Goal: Transaction & Acquisition: Purchase product/service

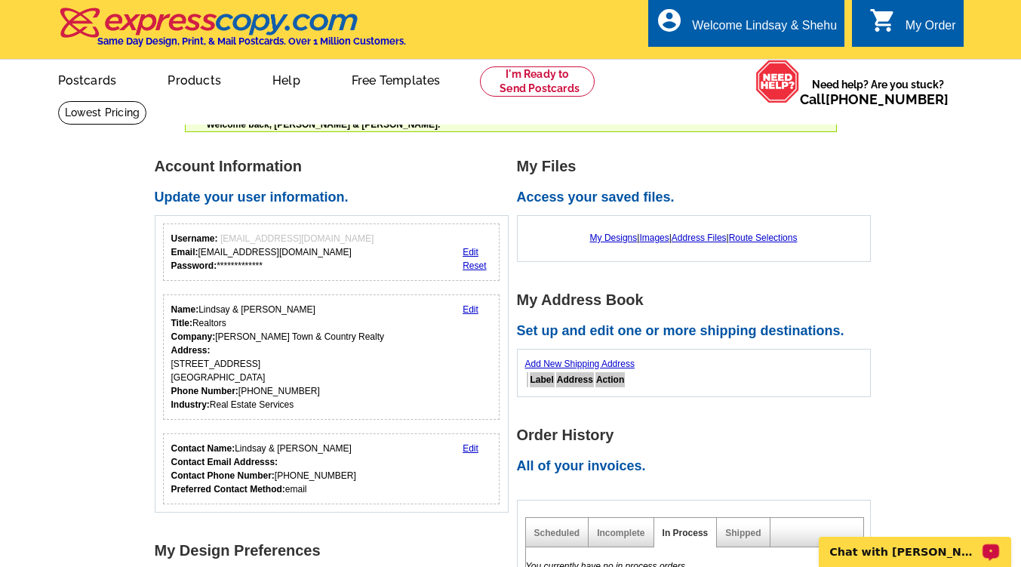
click at [848, 559] on div "Chat with Ascher" at bounding box center [915, 551] width 192 height 30
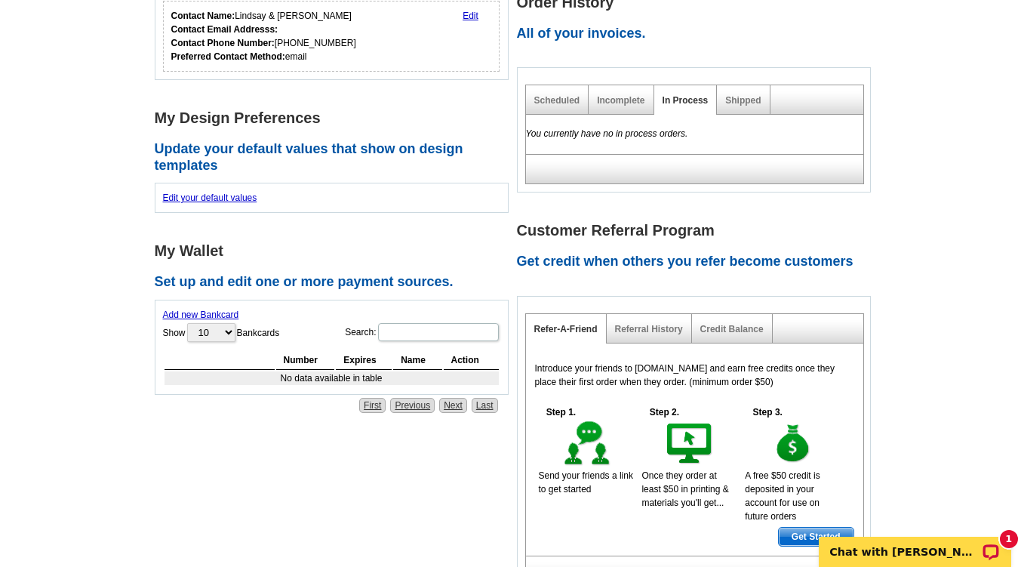
scroll to position [432, 0]
click at [832, 545] on p "Chat with Ascher" at bounding box center [904, 551] width 149 height 12
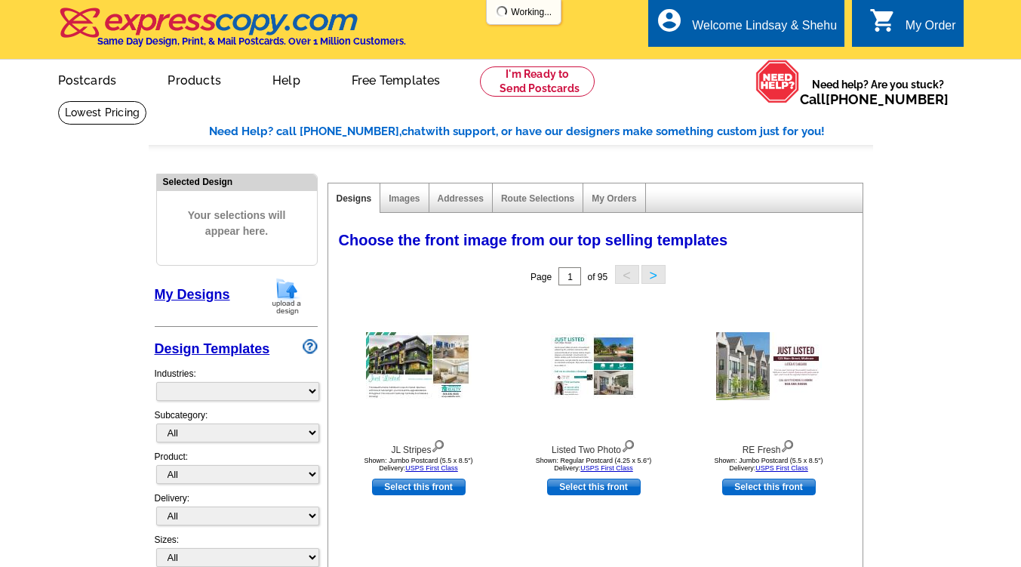
select select "785"
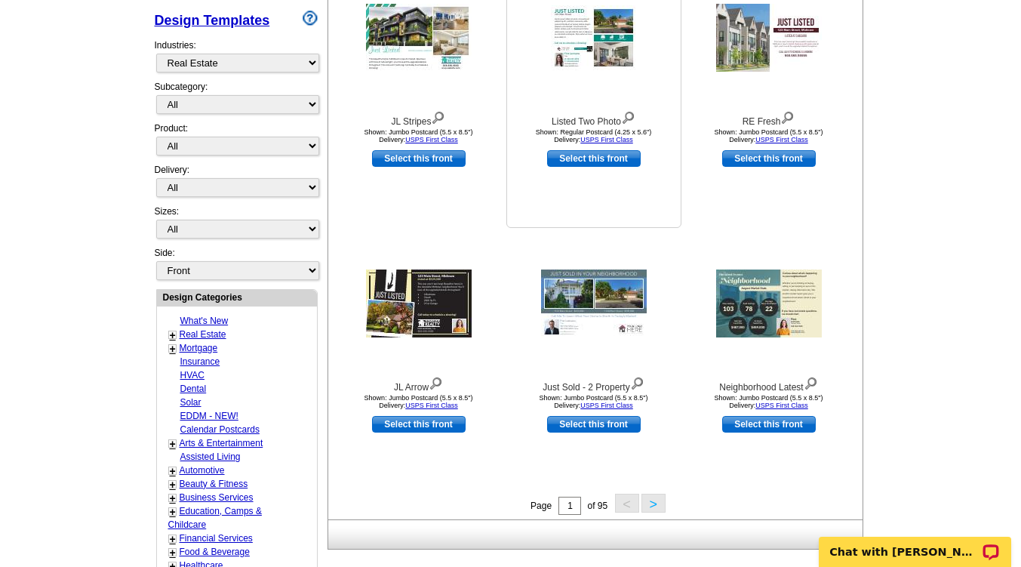
scroll to position [330, 0]
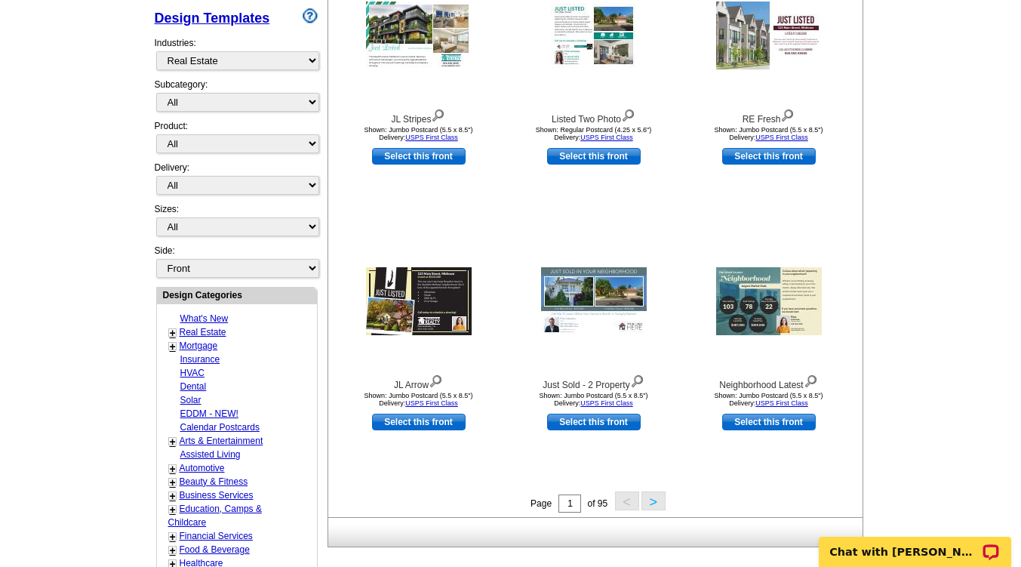
click at [650, 506] on button ">" at bounding box center [653, 500] width 24 height 19
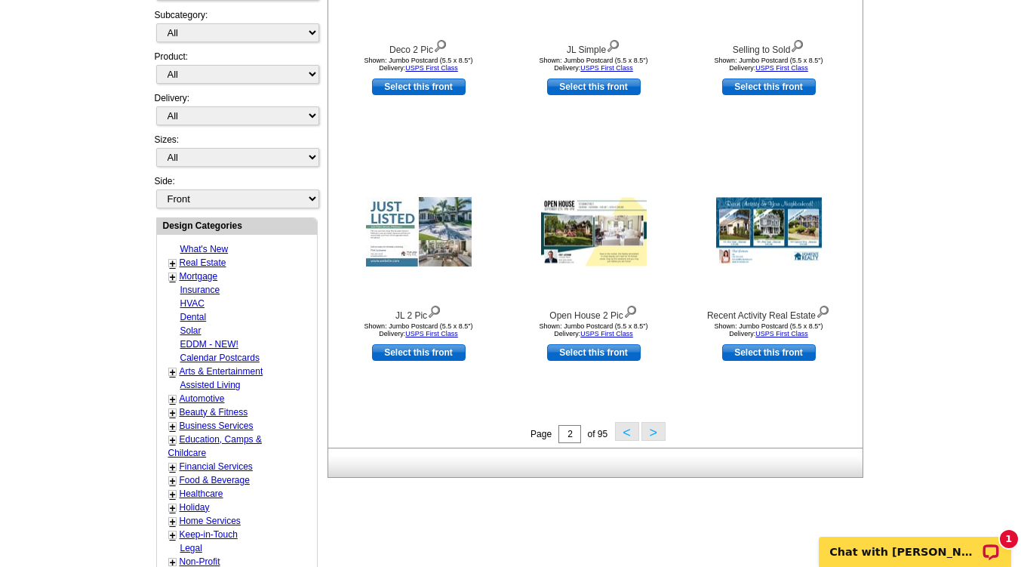
scroll to position [404, 0]
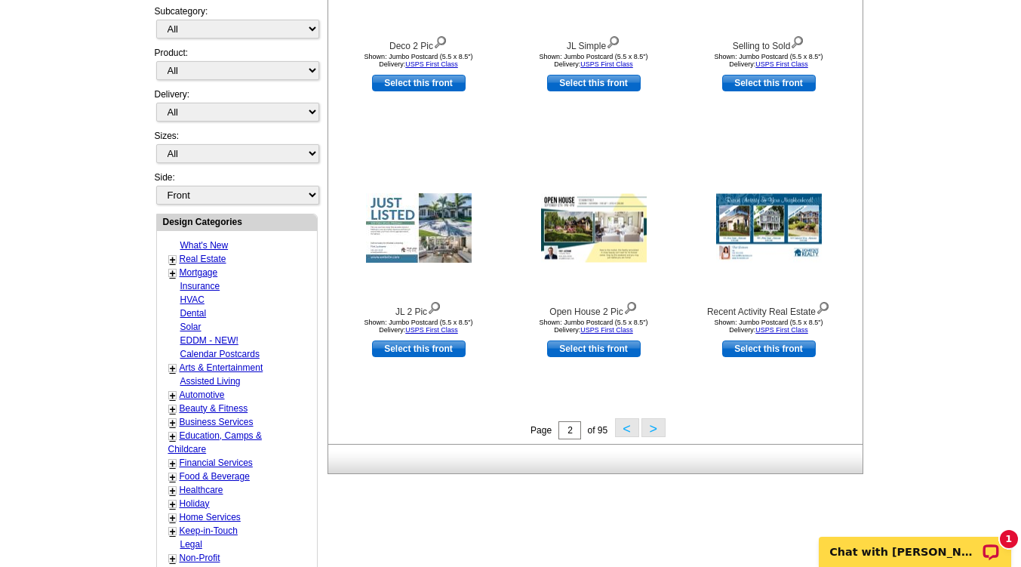
click at [661, 426] on button ">" at bounding box center [653, 427] width 24 height 19
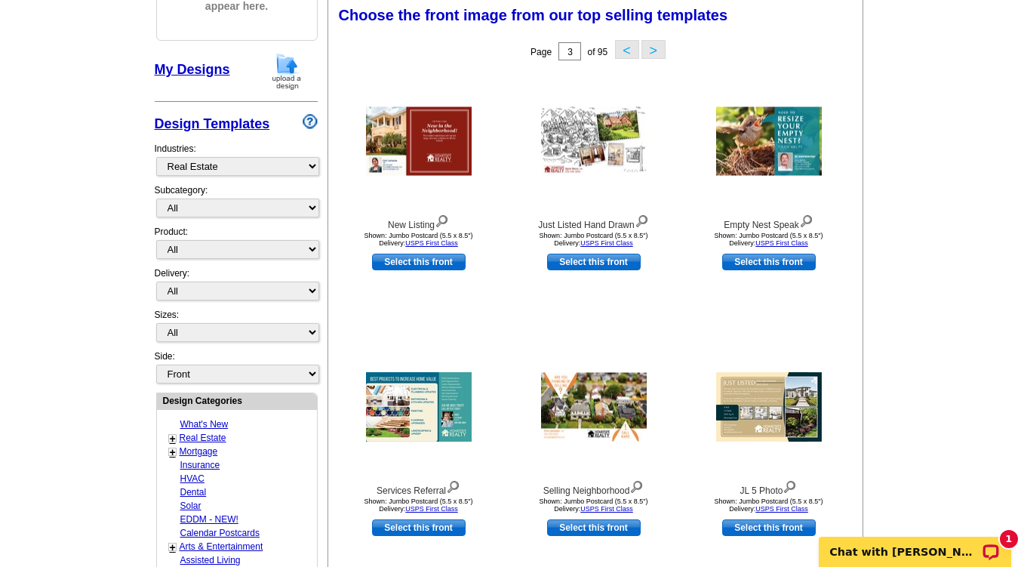
scroll to position [223, 0]
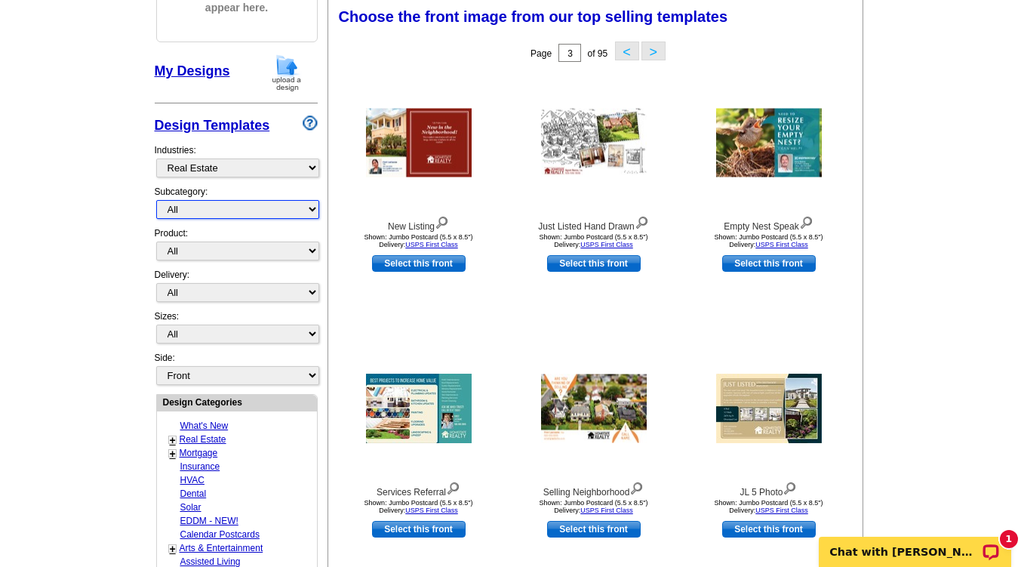
click at [185, 211] on select "All RE/MAX® Referrals Keller Williams® Berkshire Hathaway Home Services Century…" at bounding box center [237, 209] width 163 height 19
select select "793"
click at [156, 201] on select "All RE/MAX® Referrals Keller Williams® Berkshire Hathaway Home Services Century…" at bounding box center [237, 209] width 163 height 19
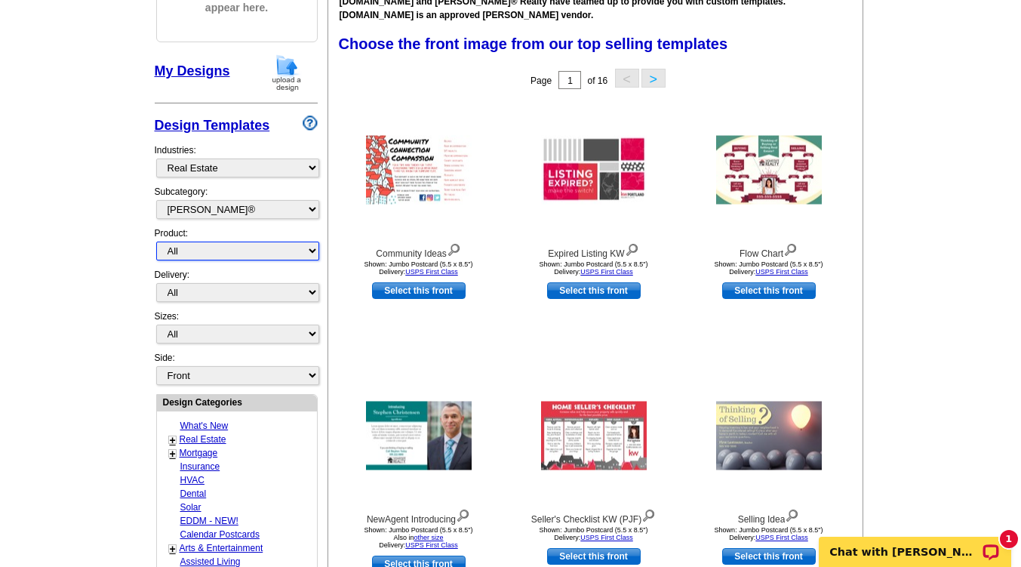
click at [182, 251] on select "All Postcards Letters and flyers Business Cards Door Hangers Greeting Cards" at bounding box center [237, 250] width 163 height 19
select select "1"
click at [156, 243] on select "All Postcards Letters and flyers Business Cards Door Hangers Greeting Cards" at bounding box center [237, 250] width 163 height 19
click at [199, 292] on select "All First Class Mail Shipped to Me EDDM Save 66% on Postage" at bounding box center [237, 292] width 163 height 19
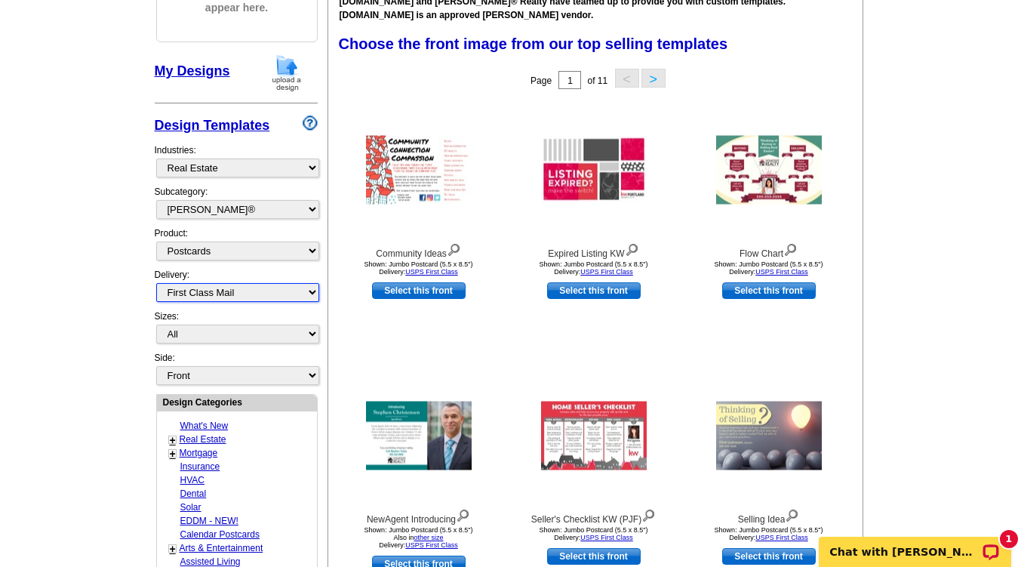
click at [156, 284] on select "All First Class Mail Shipped to Me EDDM Save 66% on Postage" at bounding box center [237, 292] width 163 height 19
click at [178, 294] on select "All First Class Mail Shipped to Me EDDM Save 66% on Postage" at bounding box center [237, 292] width 163 height 19
select select "4"
click at [156, 284] on select "All First Class Mail Shipped to Me EDDM Save 66% on Postage" at bounding box center [237, 292] width 163 height 19
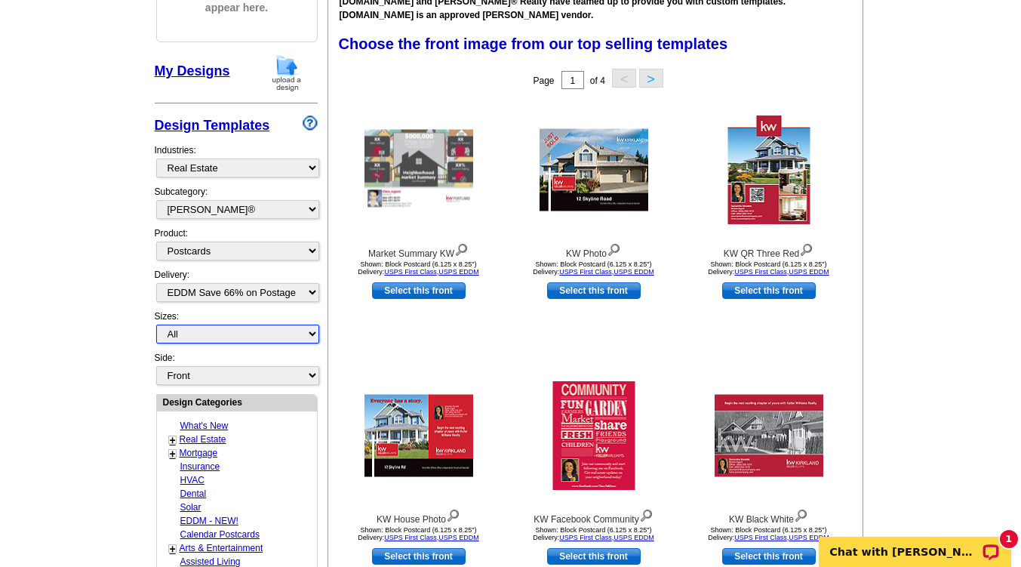
click at [175, 337] on select "All Jumbo Postcard (5.5" x 8.5") Regular Postcard (4.25" x 5.6") Panoramic Post…" at bounding box center [237, 333] width 163 height 19
select select "2"
click at [156, 326] on select "All Jumbo Postcard (5.5" x 8.5") Regular Postcard (4.25" x 5.6") Panoramic Post…" at bounding box center [237, 333] width 163 height 19
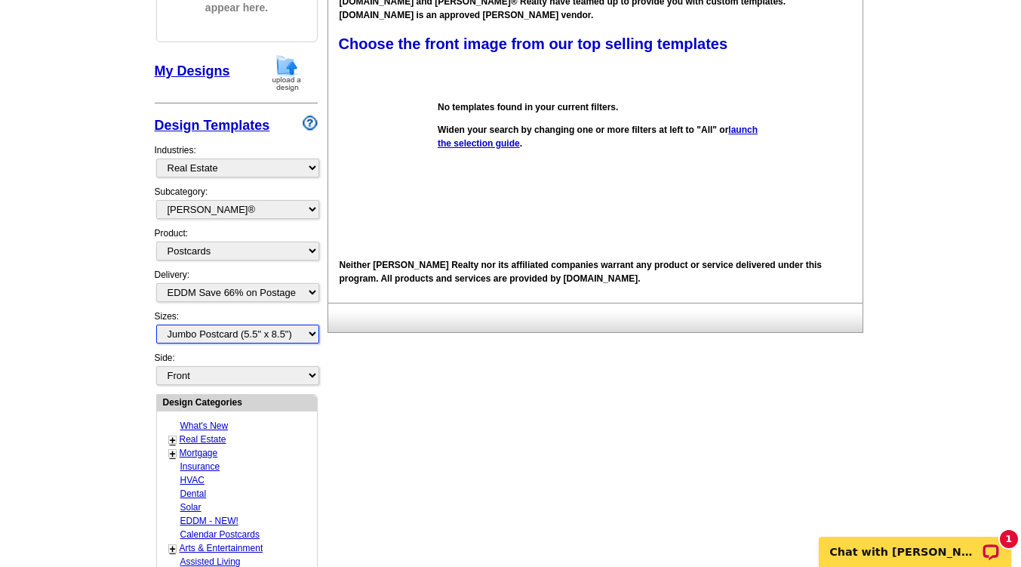
click at [191, 333] on select "All Jumbo Postcard (5.5" x 8.5") Regular Postcard (4.25" x 5.6") Panoramic Post…" at bounding box center [237, 333] width 163 height 19
click at [156, 326] on select "All Jumbo Postcard (5.5" x 8.5") Regular Postcard (4.25" x 5.6") Panoramic Post…" at bounding box center [237, 333] width 163 height 19
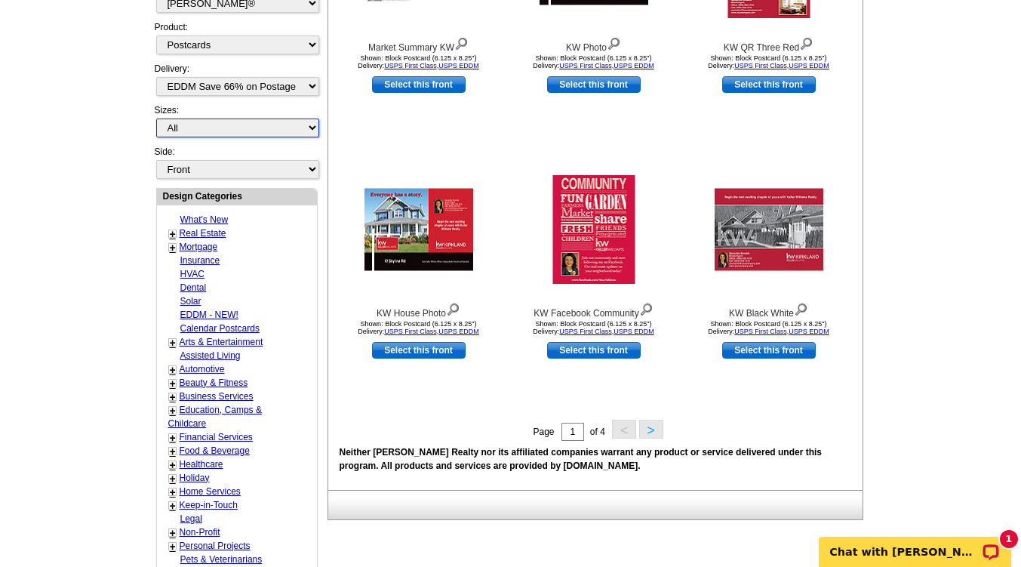
scroll to position [432, 0]
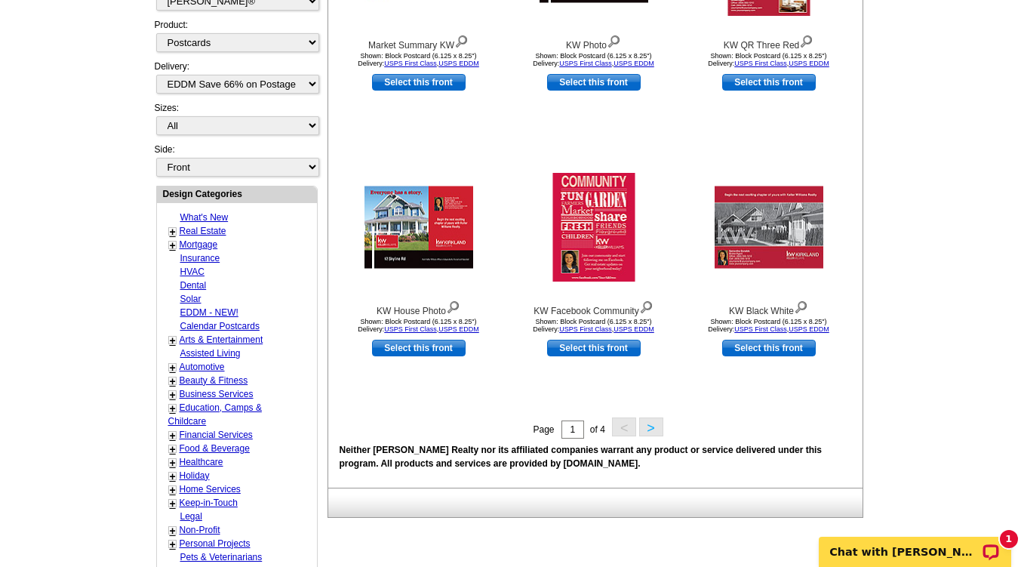
click at [117, 389] on main "Need Help? call 800-260-5887, chat with support, or have our designers make som…" at bounding box center [510, 230] width 1021 height 1122
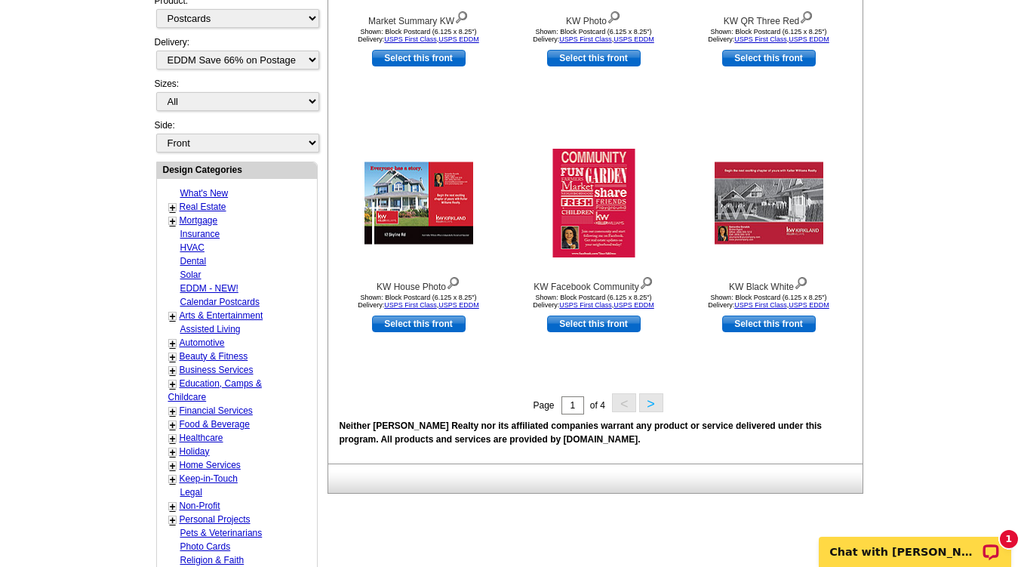
scroll to position [454, 0]
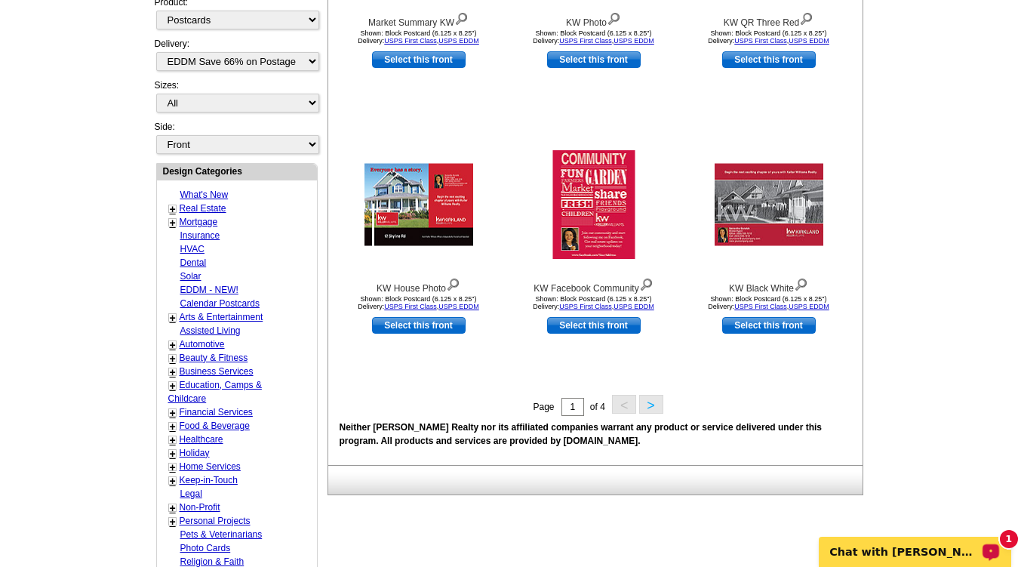
click at [847, 550] on p "Chat with Ascher" at bounding box center [904, 551] width 149 height 12
click at [963, 166] on main "Need Help? call 800-260-5887, chat with support, or have our designers make som…" at bounding box center [510, 207] width 1021 height 1122
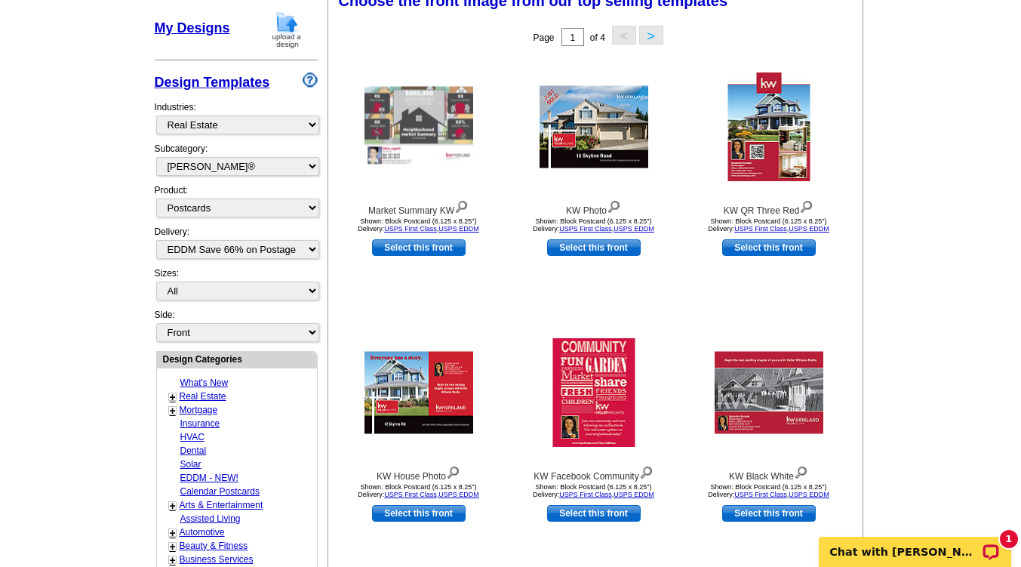
scroll to position [266, 0]
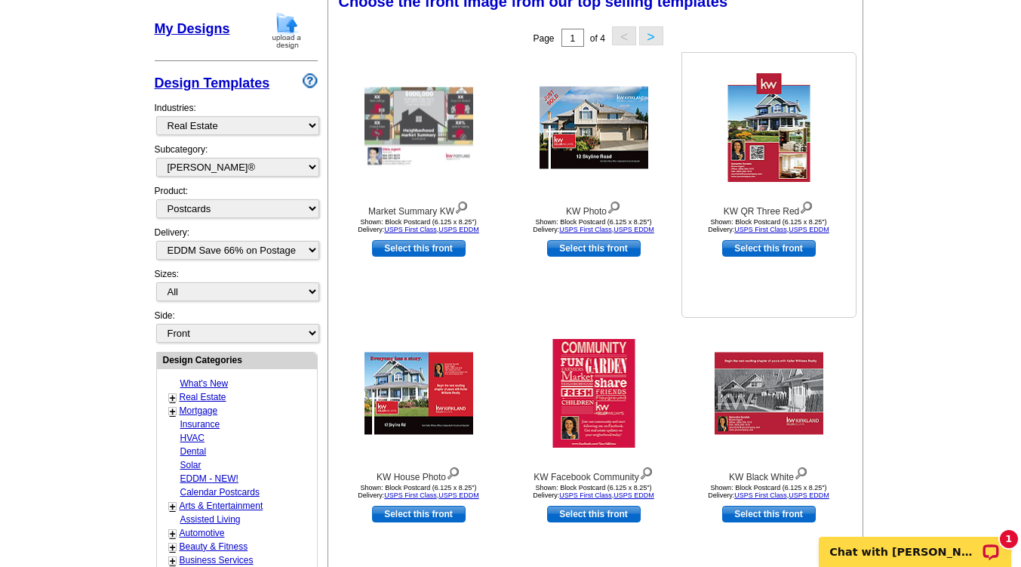
click at [789, 180] on img at bounding box center [768, 127] width 82 height 109
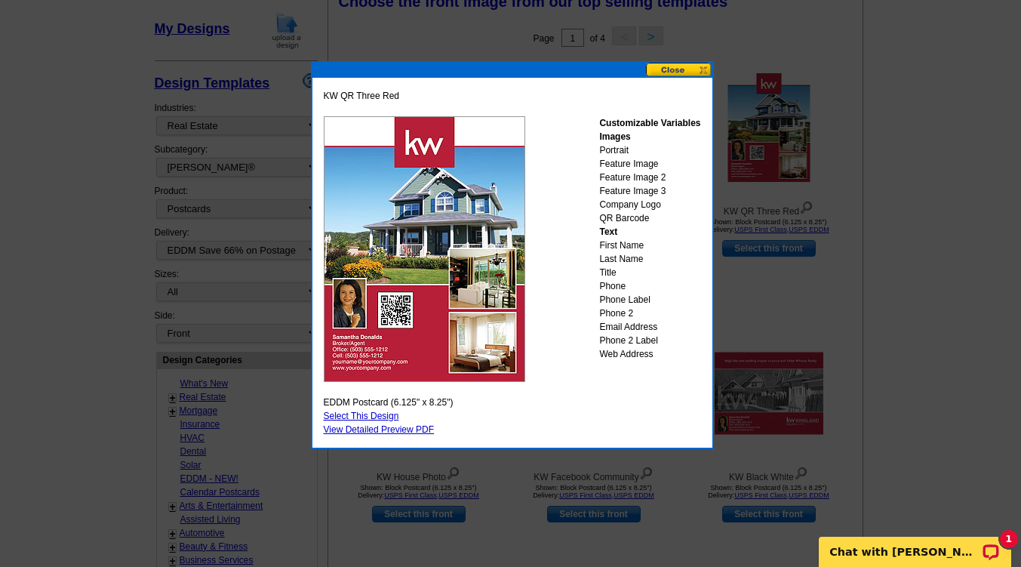
click at [689, 63] on button at bounding box center [679, 70] width 66 height 14
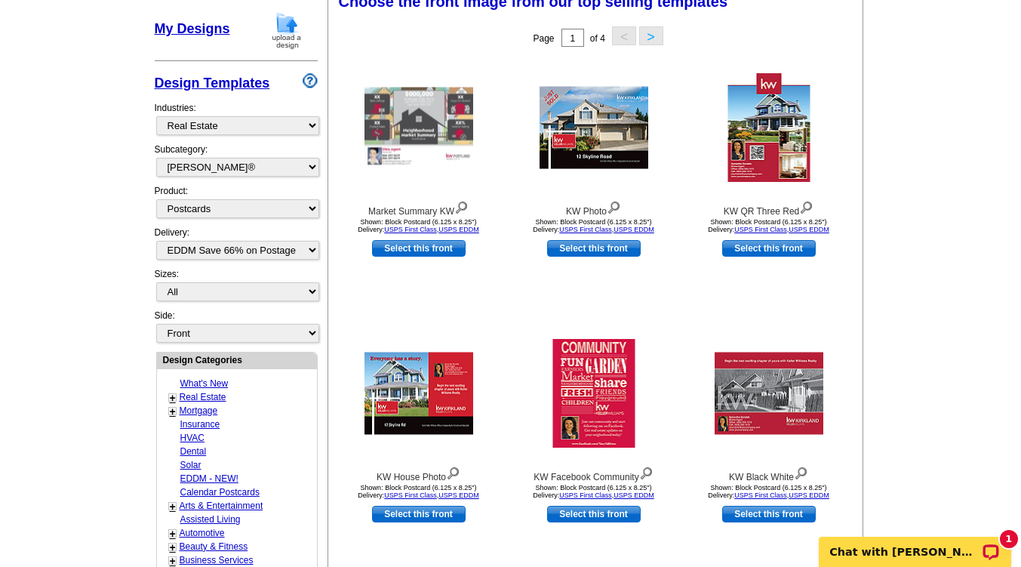
click at [653, 39] on button ">" at bounding box center [651, 35] width 24 height 19
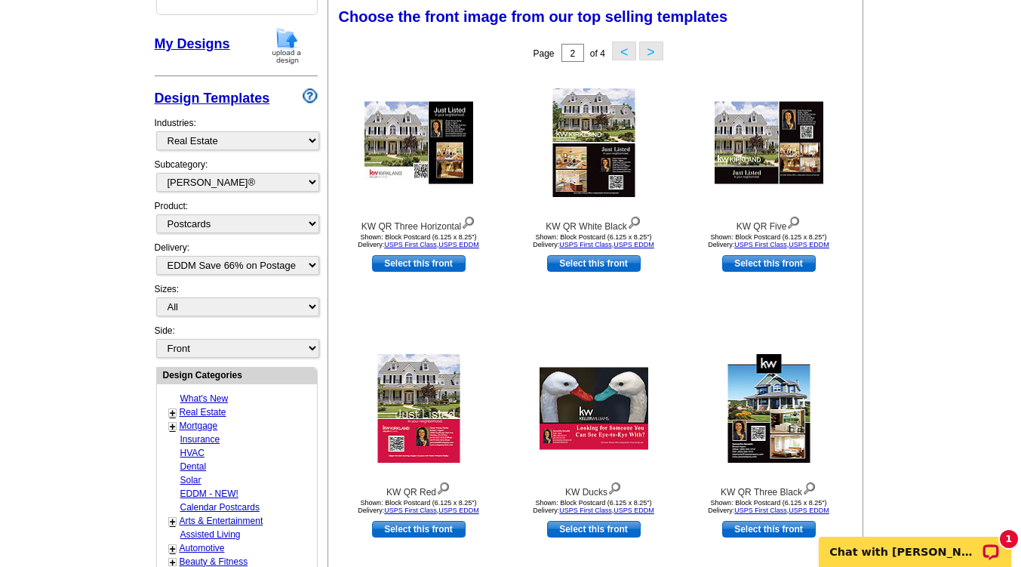
scroll to position [250, 0]
click at [460, 122] on img at bounding box center [418, 143] width 109 height 82
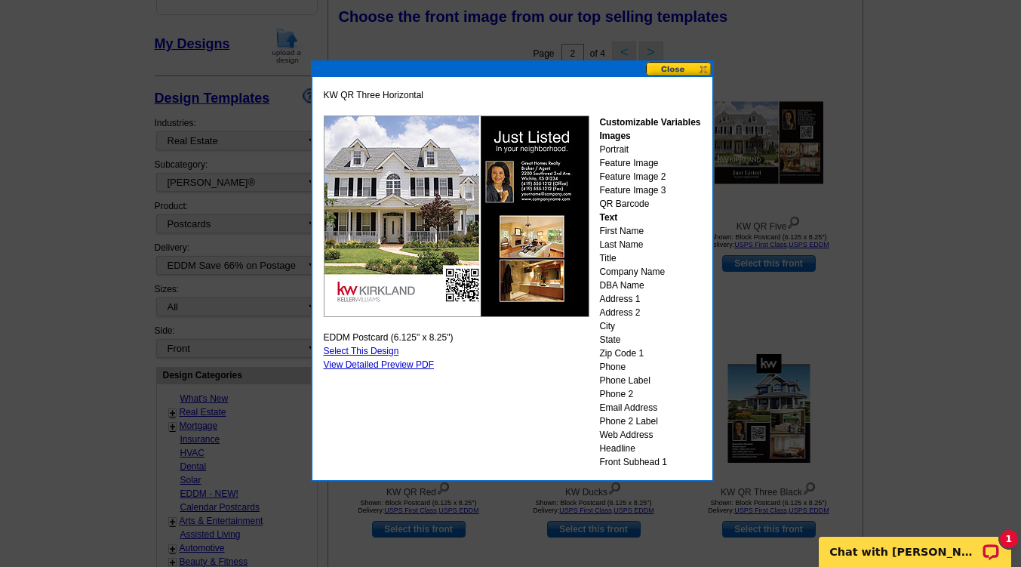
click at [370, 351] on link "Select This Design" at bounding box center [361, 351] width 75 height 11
select select "14"
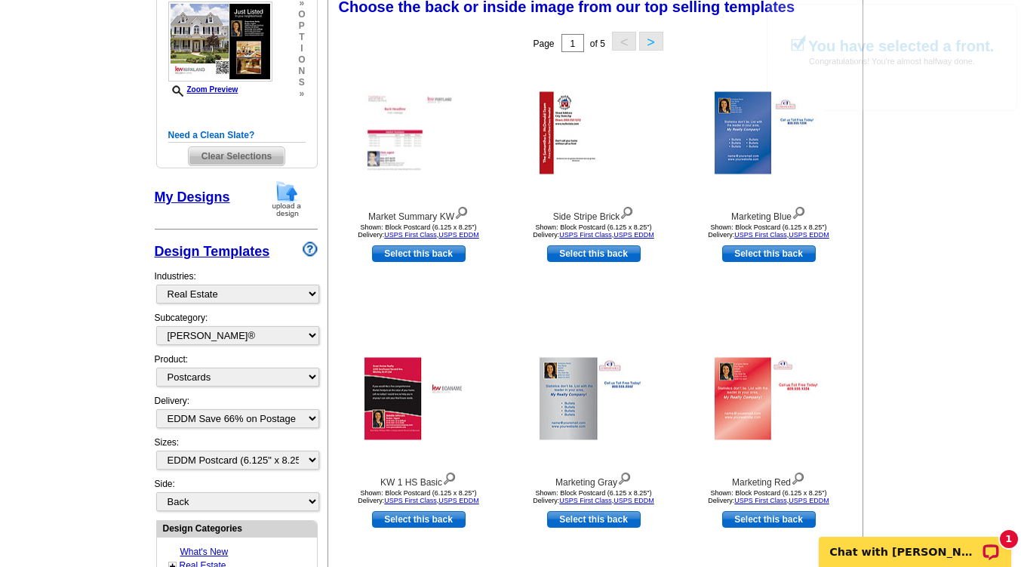
scroll to position [260, 0]
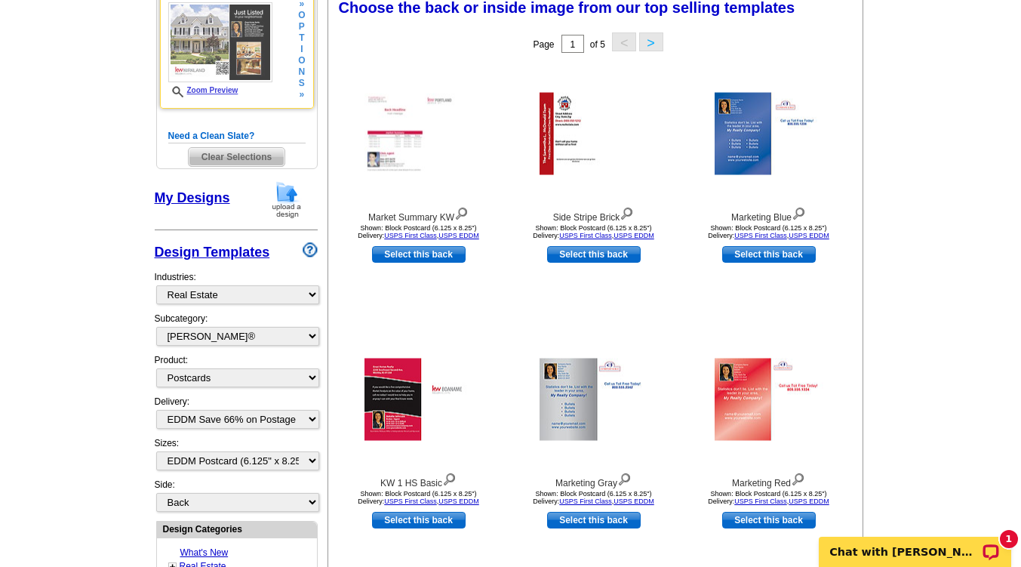
click at [306, 51] on div "Front Design Zoom Preview » o p t i o n s » Change Your Design Edit Design Copy…" at bounding box center [237, 40] width 154 height 137
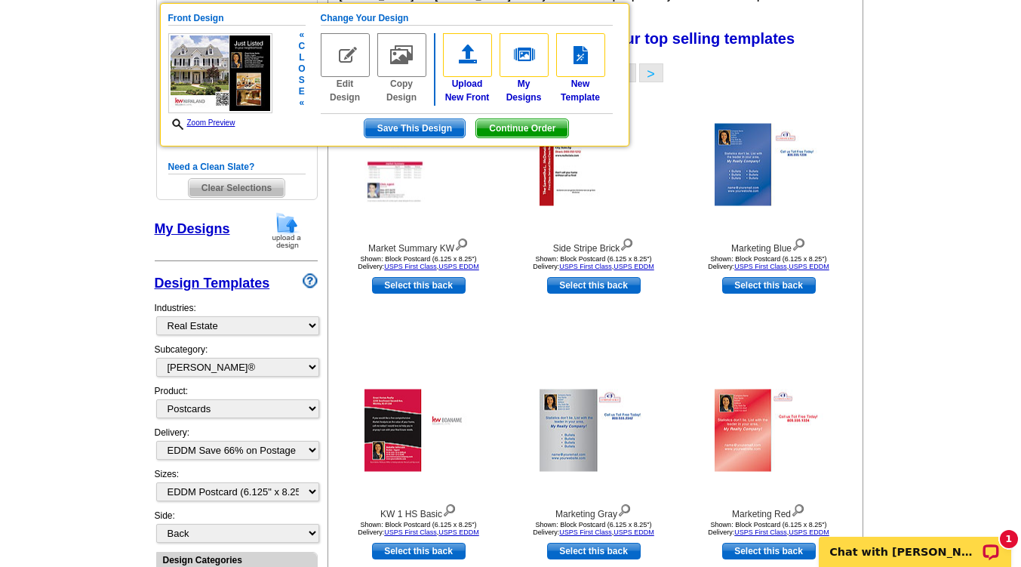
scroll to position [147, 0]
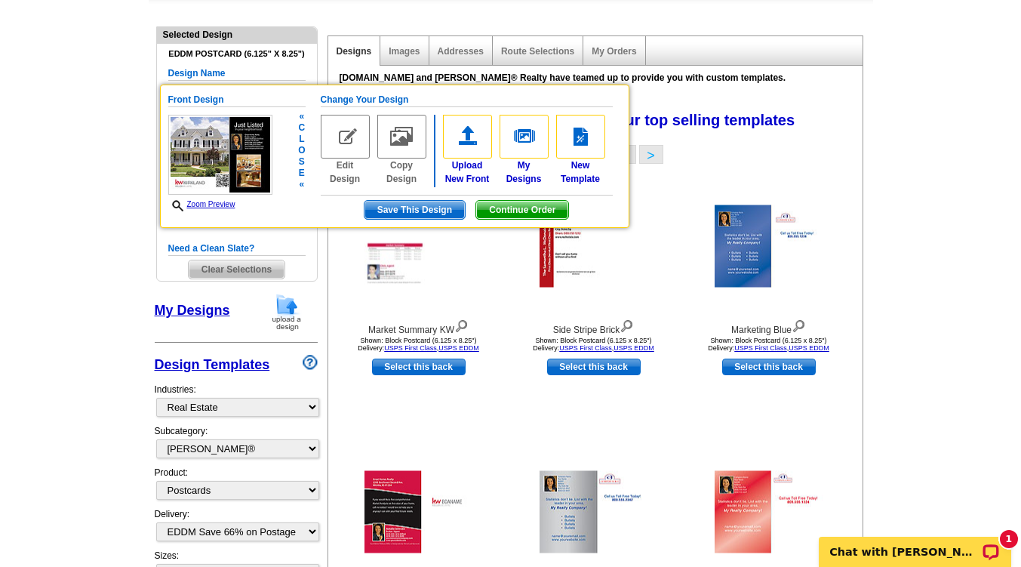
click at [345, 135] on img at bounding box center [345, 137] width 49 height 44
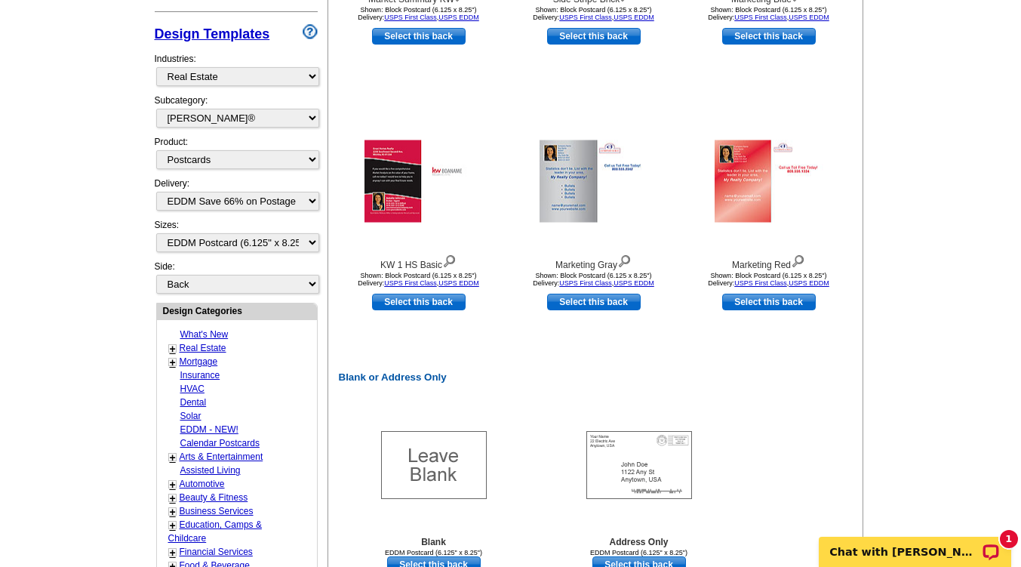
scroll to position [477, 0]
click at [419, 300] on link "Select this back" at bounding box center [419, 302] width 94 height 17
select select "front"
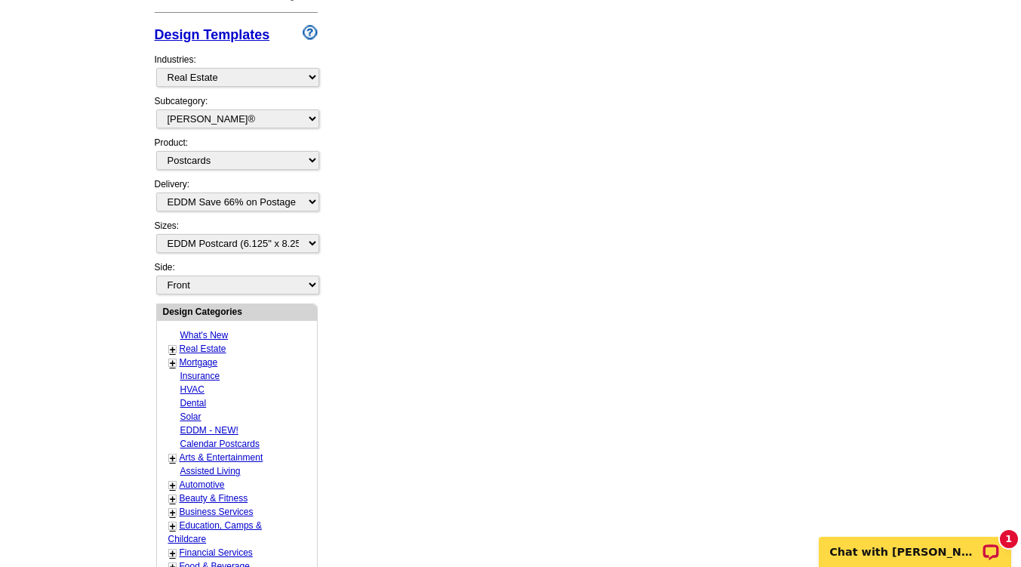
scroll to position [0, 0]
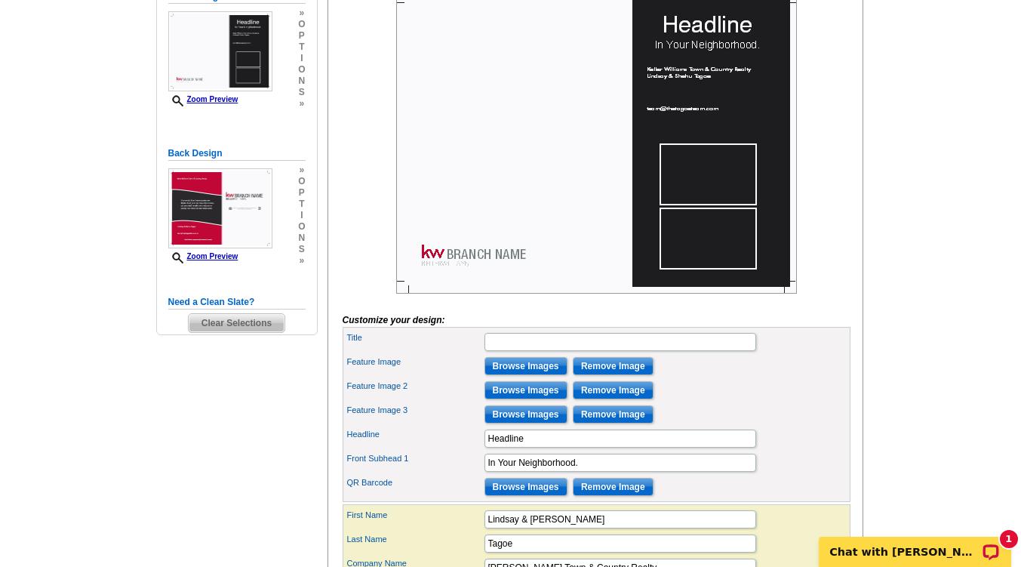
scroll to position [324, 0]
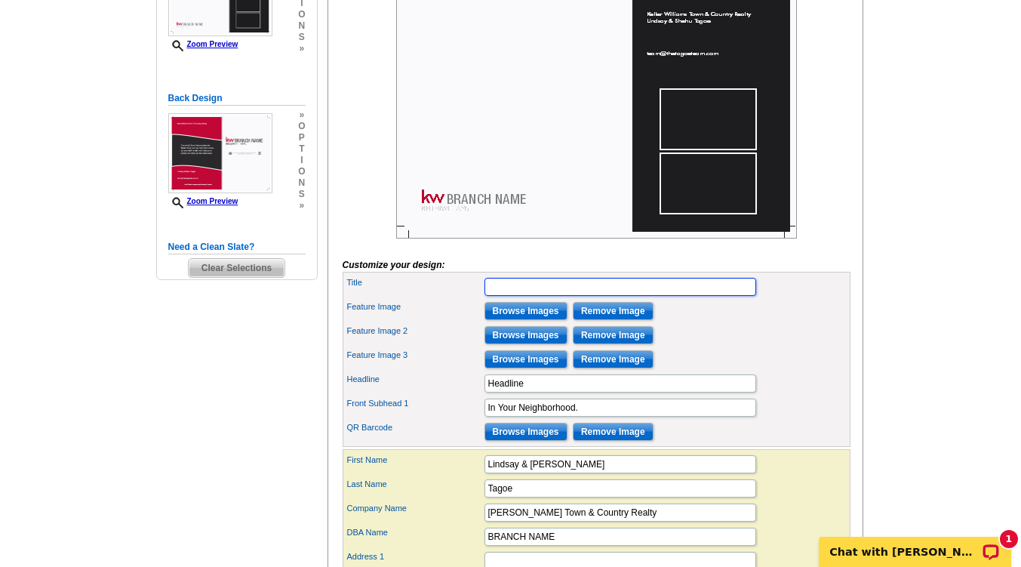
click at [522, 296] on input "Title" at bounding box center [620, 287] width 272 height 18
type input "Pick Your Neighbor"
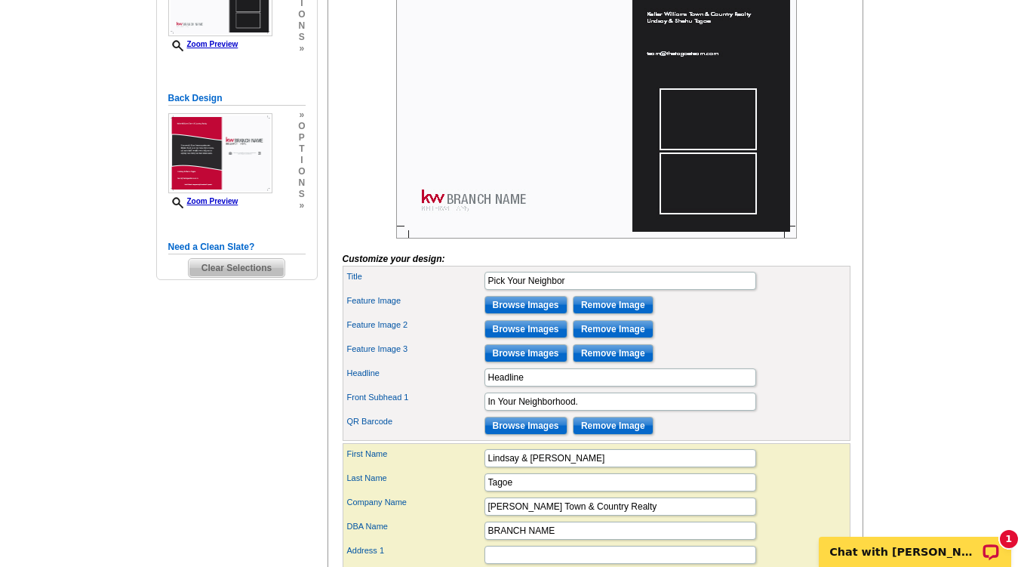
click at [740, 365] on div "Feature Image 3 Browse Images Remove Image" at bounding box center [597, 353] width 502 height 24
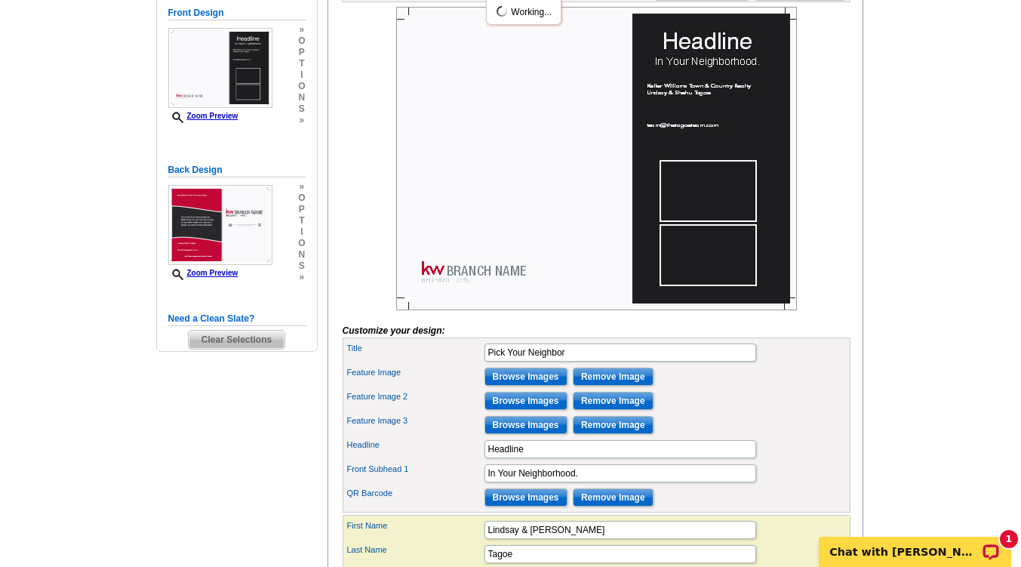
scroll to position [250, 0]
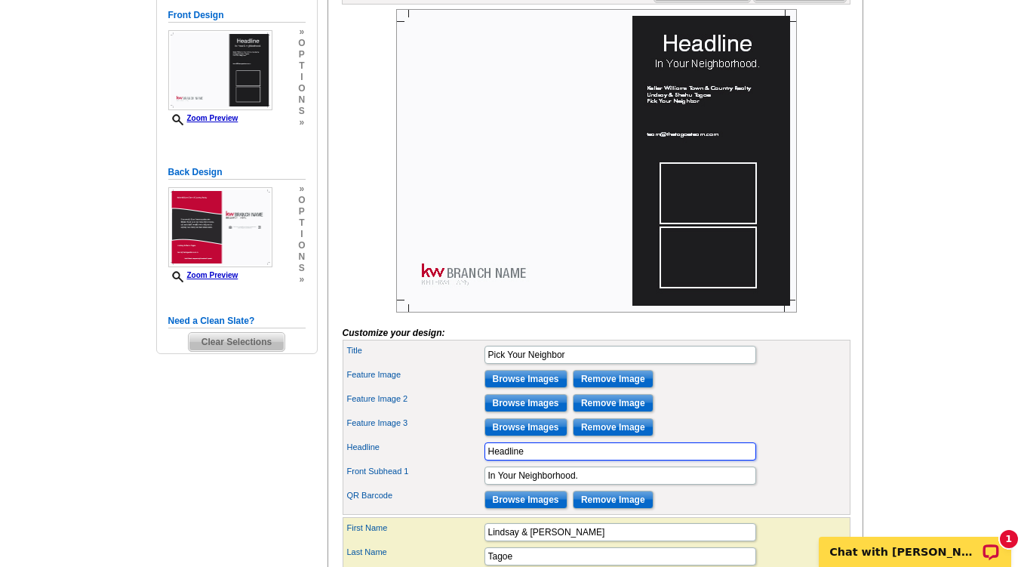
drag, startPoint x: 536, startPoint y: 480, endPoint x: 457, endPoint y: 470, distance: 79.1
click at [457, 463] on div "Headline Headline" at bounding box center [597, 451] width 502 height 24
type input "Just Listed"
click at [875, 266] on main "Need Help? call 800-260-5887, chat with support, or have our designers make som…" at bounding box center [510, 442] width 1021 height 1185
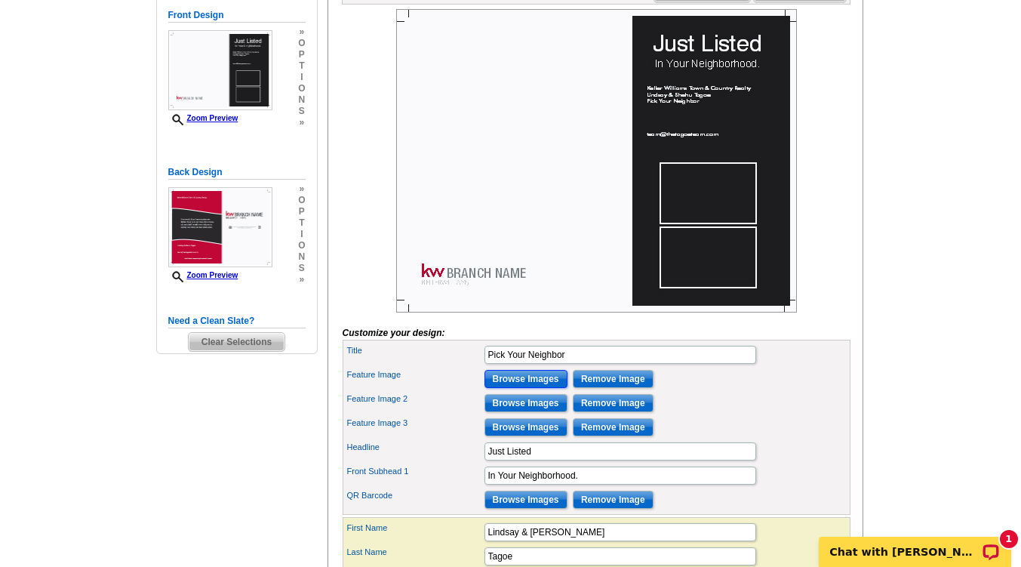
click at [503, 388] on input "Browse Images" at bounding box center [525, 379] width 83 height 18
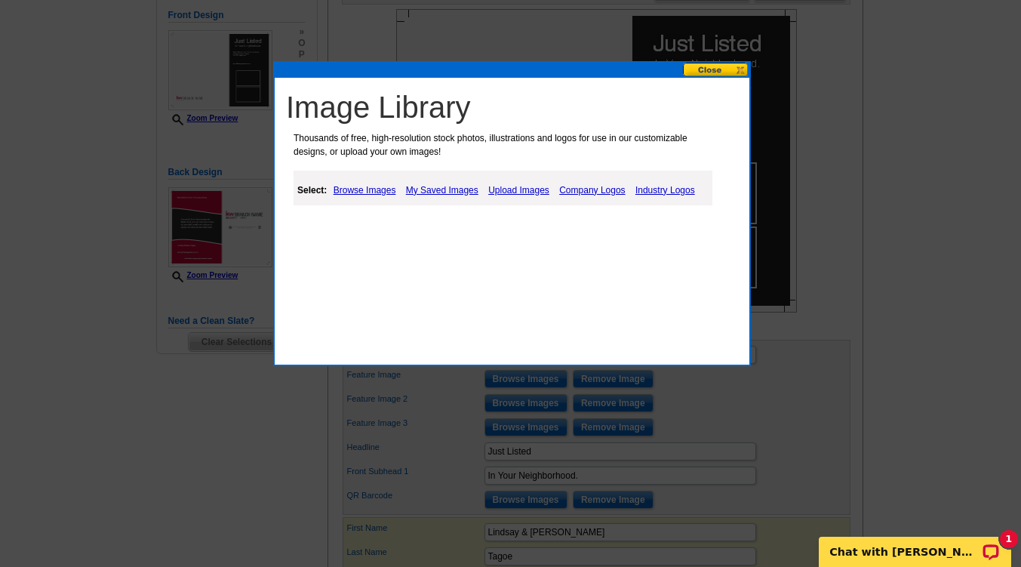
click at [361, 185] on link "Browse Images" at bounding box center [365, 190] width 70 height 18
click at [361, 189] on link "Browse Images" at bounding box center [366, 190] width 72 height 20
click at [502, 190] on link "Upload Images" at bounding box center [520, 190] width 69 height 18
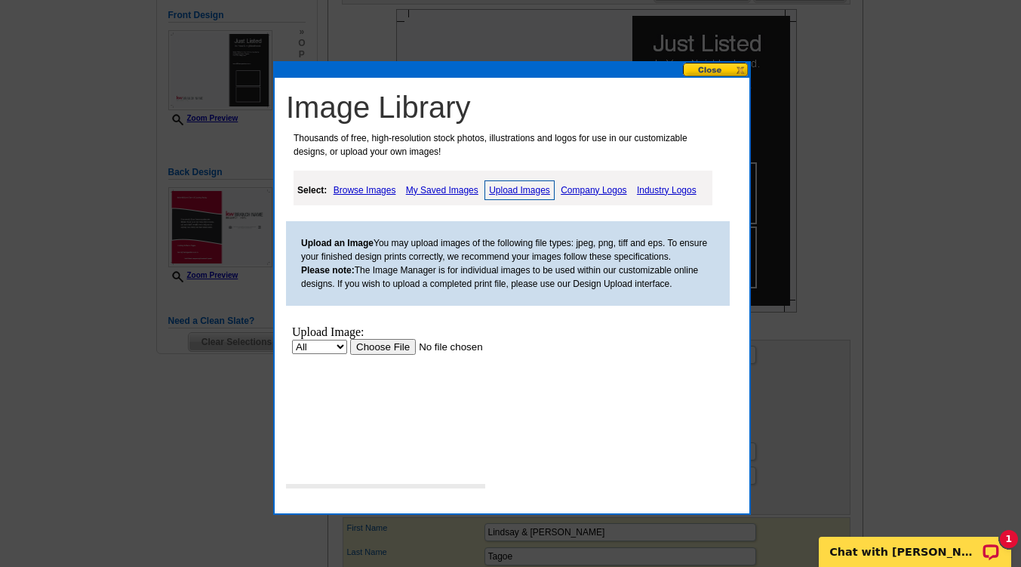
scroll to position [0, 0]
click at [343, 344] on select "All Property" at bounding box center [319, 346] width 55 height 14
click at [338, 346] on select "All Property" at bounding box center [319, 346] width 55 height 14
select select "10"
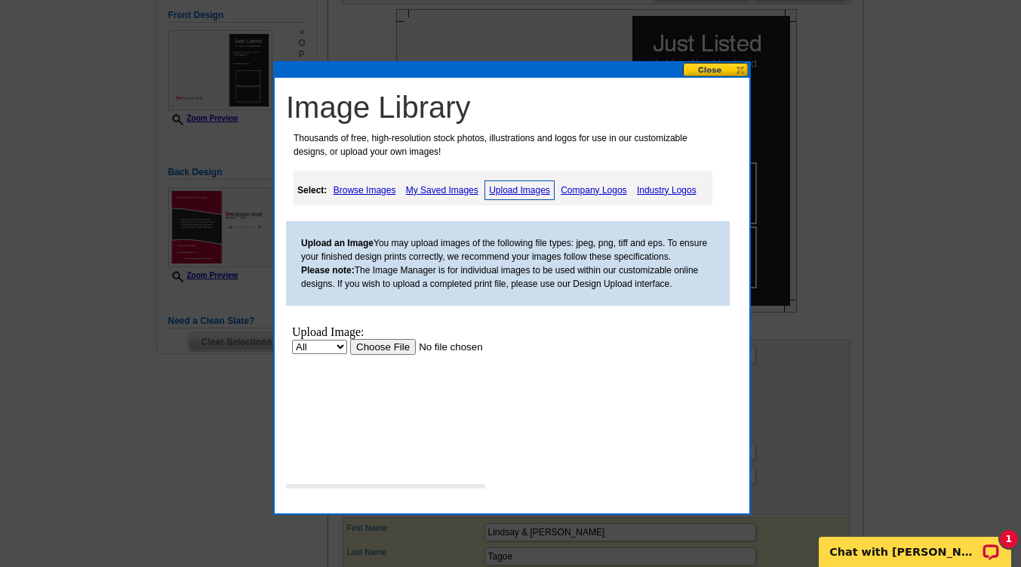
click at [292, 339] on select "All Property" at bounding box center [319, 346] width 55 height 14
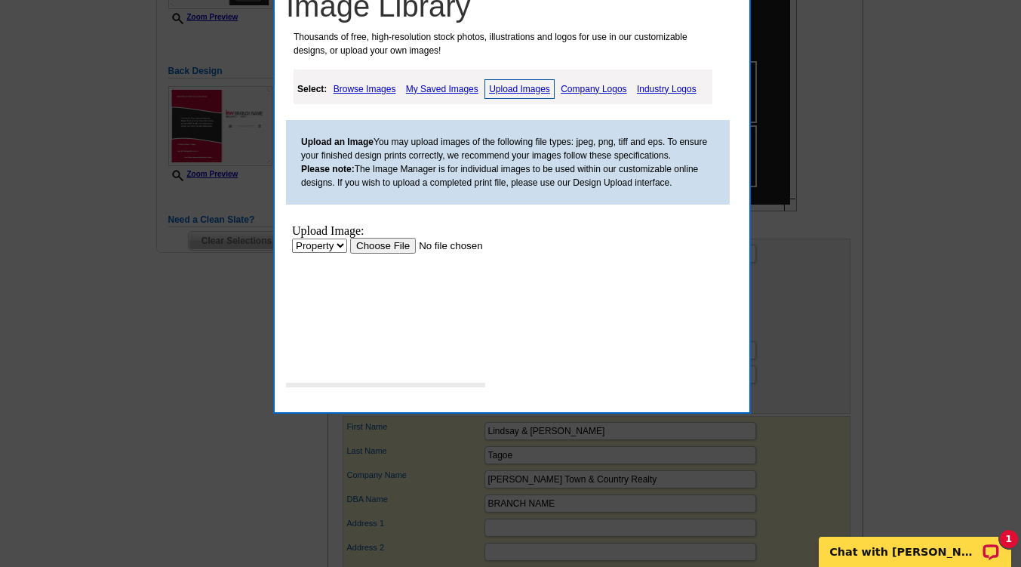
scroll to position [351, 0]
click at [340, 356] on body "Upload Image: All Property Upload" at bounding box center [429, 290] width 275 height 133
click at [396, 247] on input "file" at bounding box center [445, 246] width 191 height 16
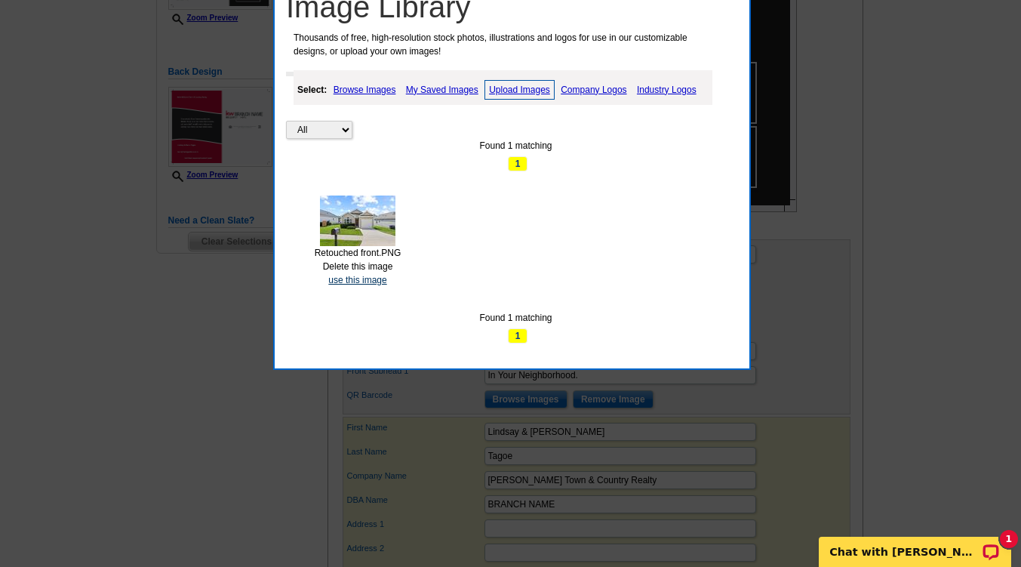
click at [360, 277] on link "use this image" at bounding box center [357, 280] width 58 height 11
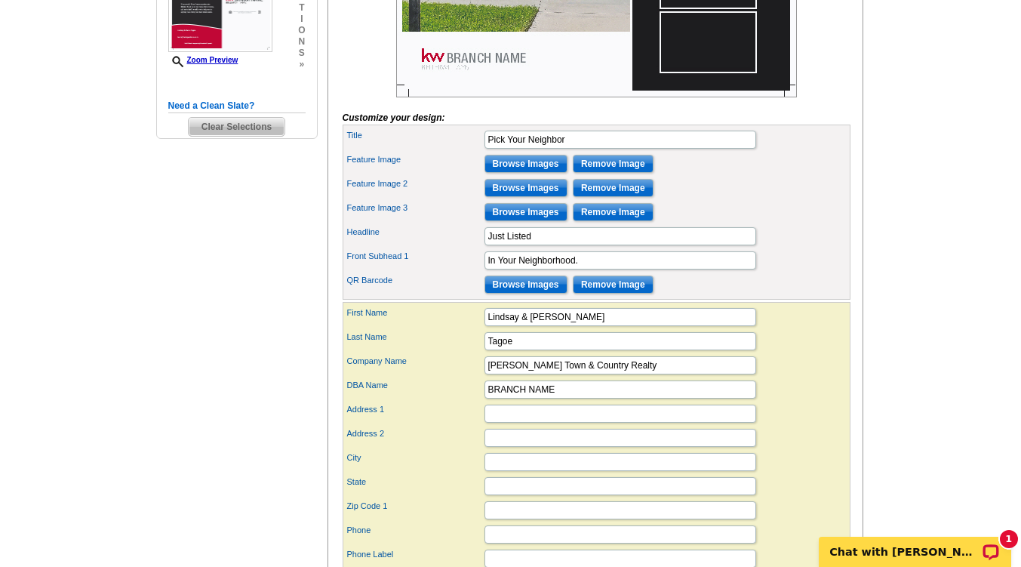
scroll to position [466, 0]
click at [502, 173] on input "Browse Images" at bounding box center [525, 164] width 83 height 18
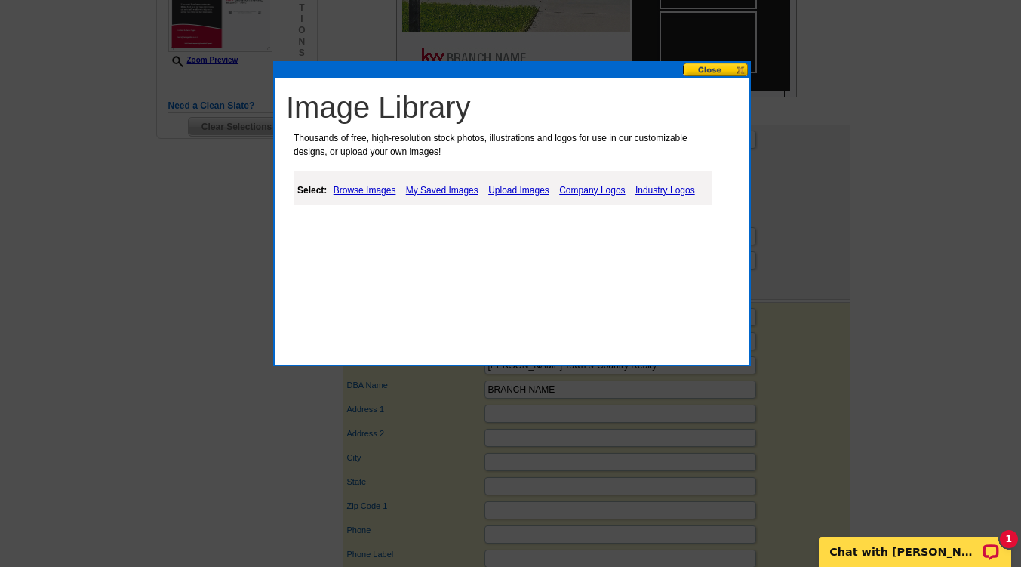
click at [370, 191] on link "Browse Images" at bounding box center [365, 190] width 70 height 18
click at [532, 189] on link "Upload Images" at bounding box center [520, 190] width 69 height 18
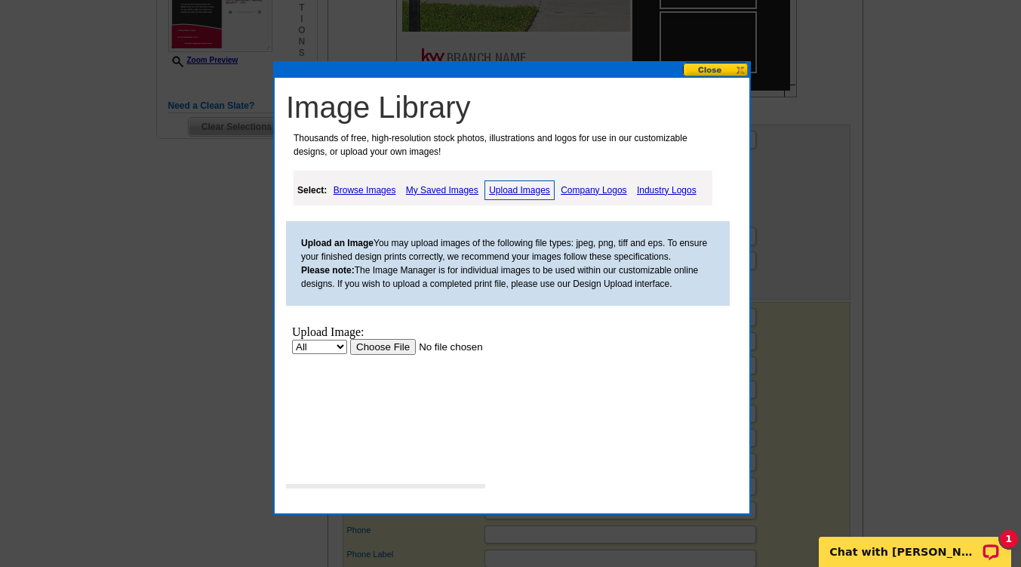
scroll to position [0, 0]
click at [371, 346] on input "file" at bounding box center [445, 346] width 191 height 16
click at [708, 68] on button at bounding box center [716, 70] width 66 height 14
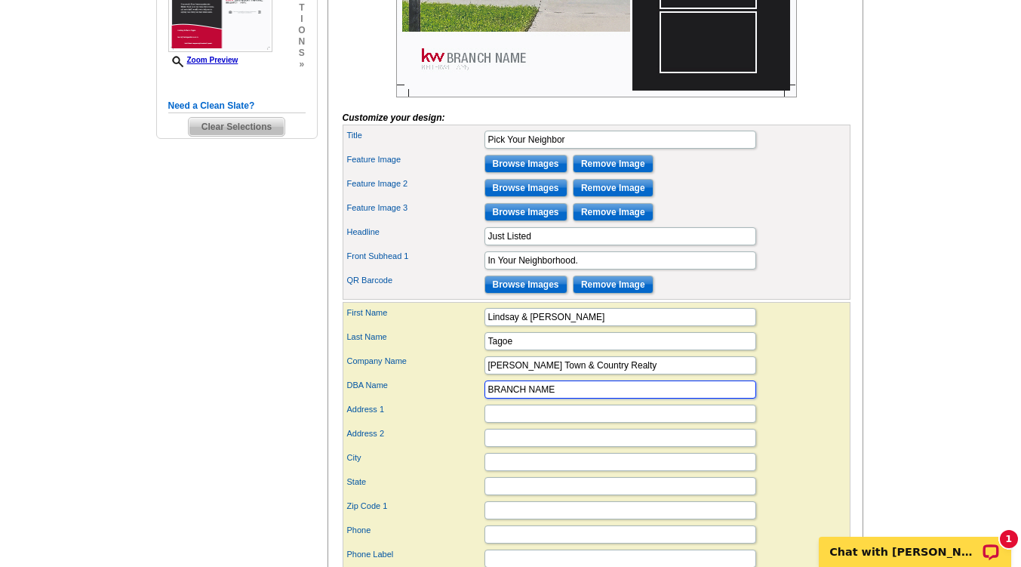
drag, startPoint x: 580, startPoint y: 415, endPoint x: 475, endPoint y: 414, distance: 104.9
click at [475, 401] on div "DBA Name BRANCH NAME" at bounding box center [597, 389] width 502 height 24
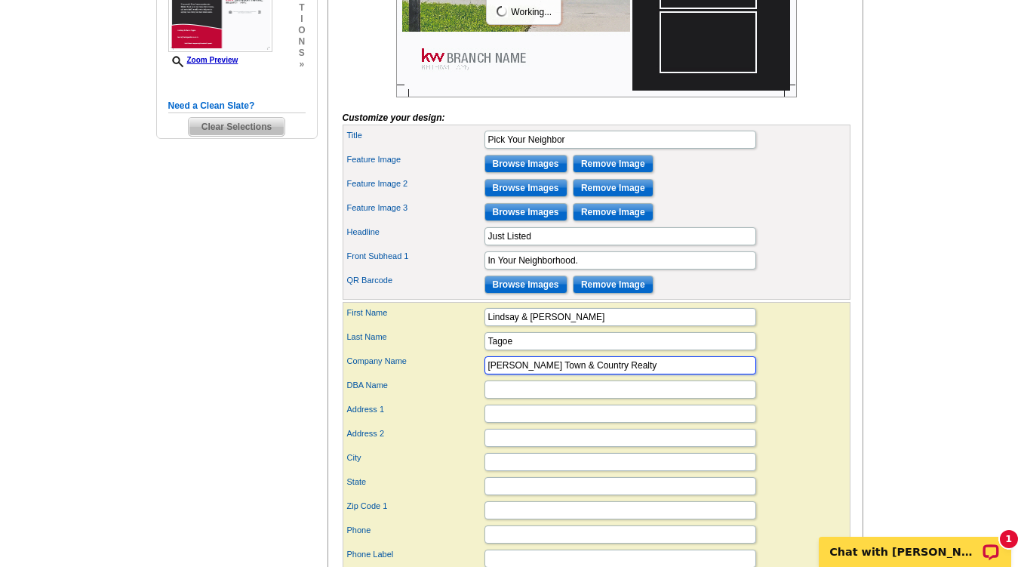
drag, startPoint x: 677, startPoint y: 388, endPoint x: 408, endPoint y: 409, distance: 269.4
click at [408, 409] on div "First Name Lindsay & Shehu Last Name Tagoe Company Name Keller Williams Town & …" at bounding box center [597, 499] width 508 height 395
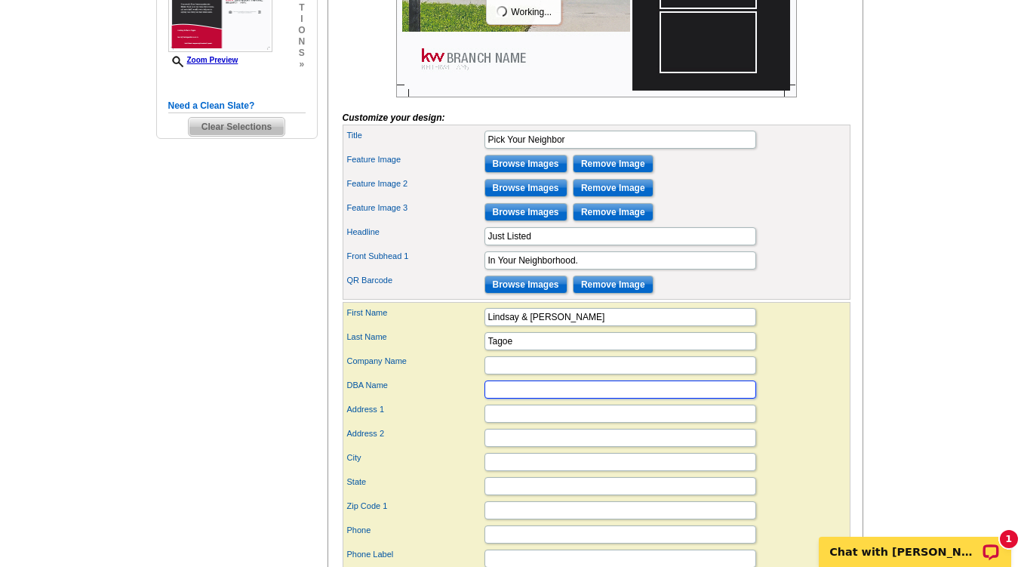
click at [512, 398] on input "DBA Name" at bounding box center [620, 389] width 272 height 18
paste input "[PERSON_NAME] Town & Country Realty"
type input "[PERSON_NAME] Town & Country Realty"
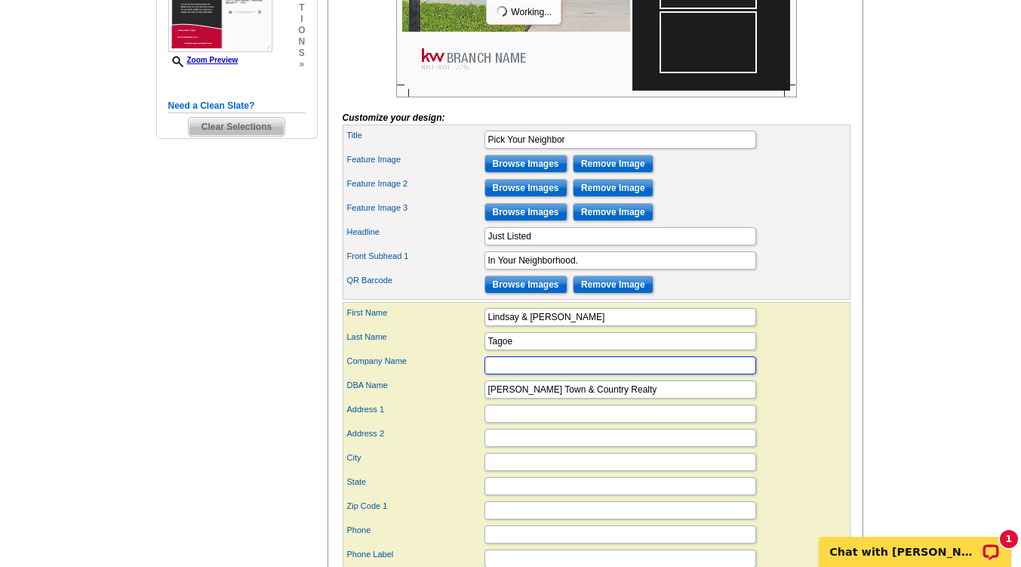
click at [498, 374] on input "Company Name" at bounding box center [620, 365] width 272 height 18
paste input "[PERSON_NAME] Town & Country Realty"
type input "[PERSON_NAME] Town & Country Realty"
click at [856, 376] on div "You are currently editing the front . Customize Front Customize Back Apply Chan…" at bounding box center [595, 235] width 536 height 951
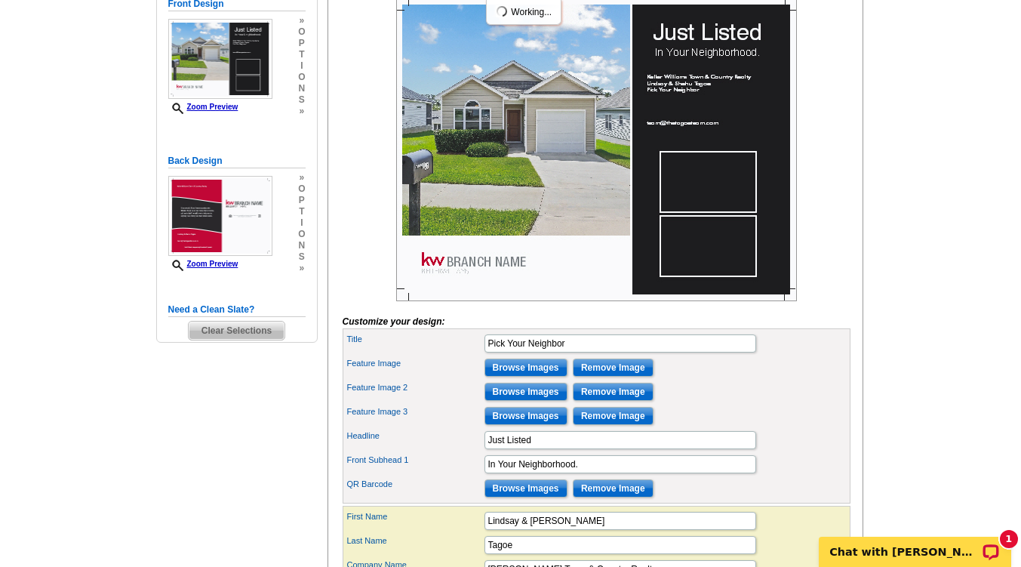
scroll to position [265, 0]
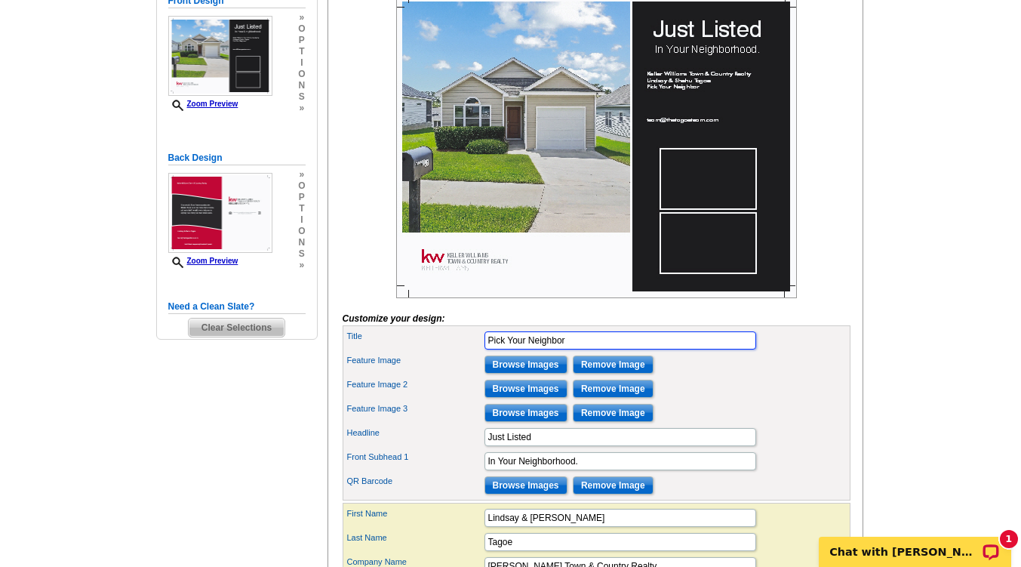
drag, startPoint x: 585, startPoint y: 367, endPoint x: 391, endPoint y: 358, distance: 194.9
click at [391, 352] on div "Title Pick Your Neighbor" at bounding box center [597, 340] width 502 height 24
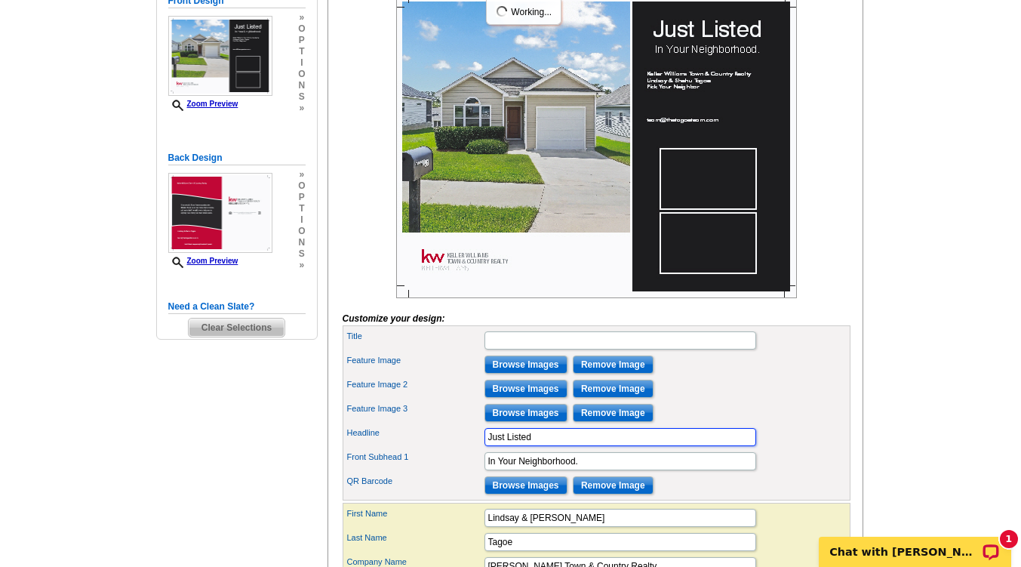
drag, startPoint x: 536, startPoint y: 463, endPoint x: 370, endPoint y: 450, distance: 165.7
click at [370, 449] on div "Headline Just Listed" at bounding box center [597, 437] width 502 height 24
type input "Pick Your Neighbor"
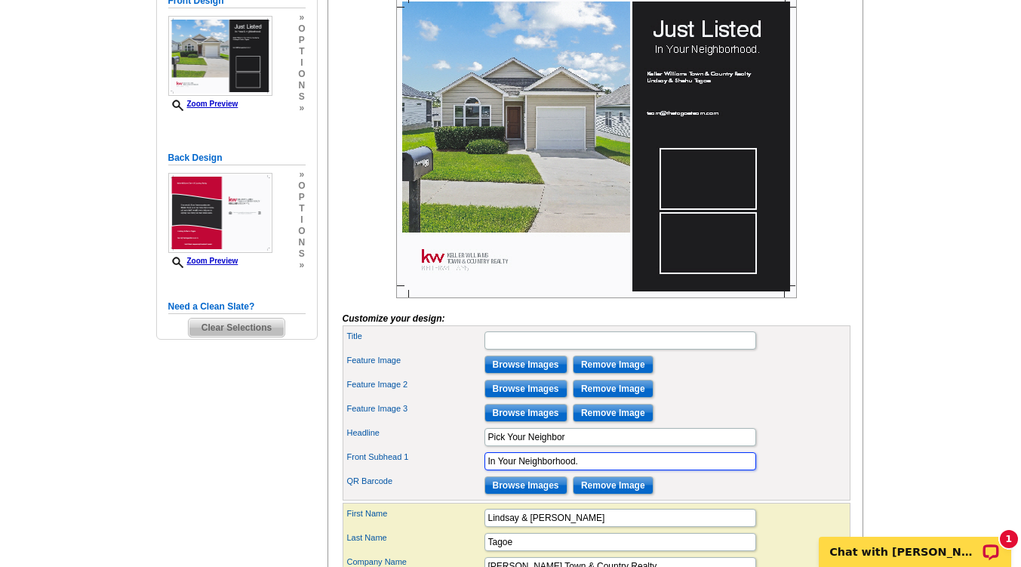
click at [484, 470] on input "In Your Neighborhood." at bounding box center [620, 461] width 272 height 18
type input "Just Listed In Your Neighborhood."
click at [951, 191] on main "Need Help? call 800-260-5887, chat with support, or have our designers make som…" at bounding box center [510, 428] width 1021 height 1185
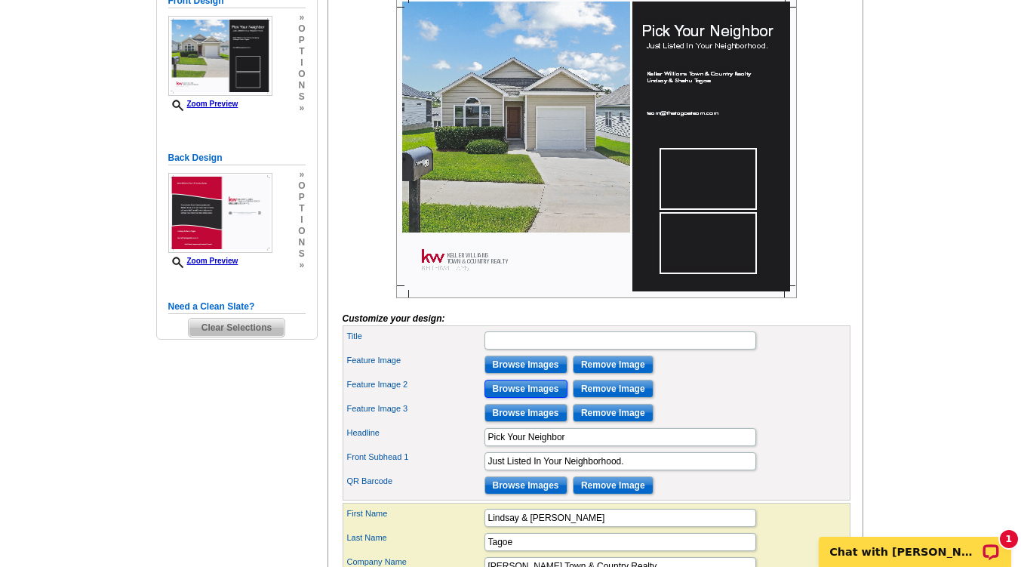
click at [505, 398] on input "Browse Images" at bounding box center [525, 389] width 83 height 18
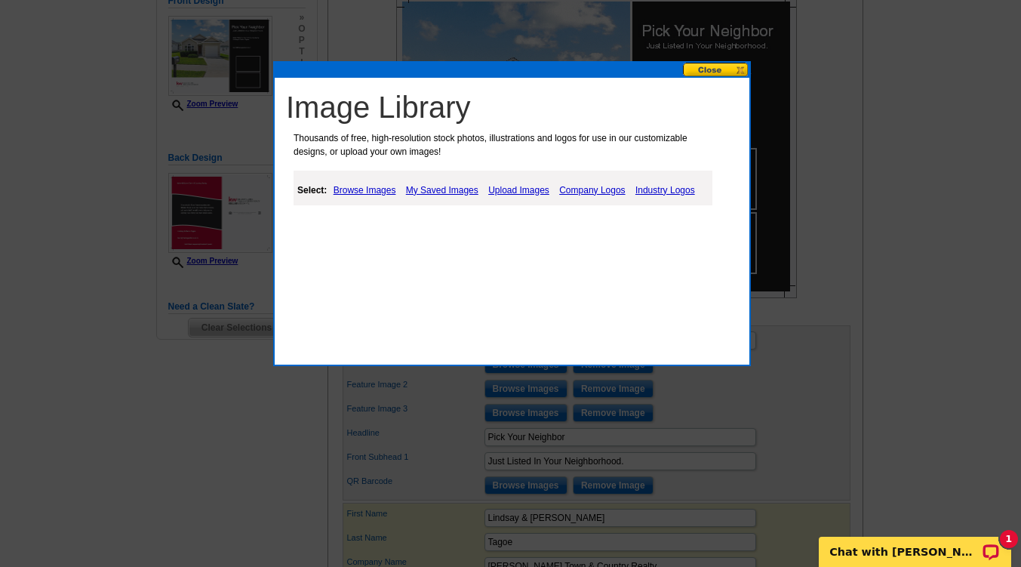
click at [502, 189] on link "Upload Images" at bounding box center [518, 190] width 69 height 18
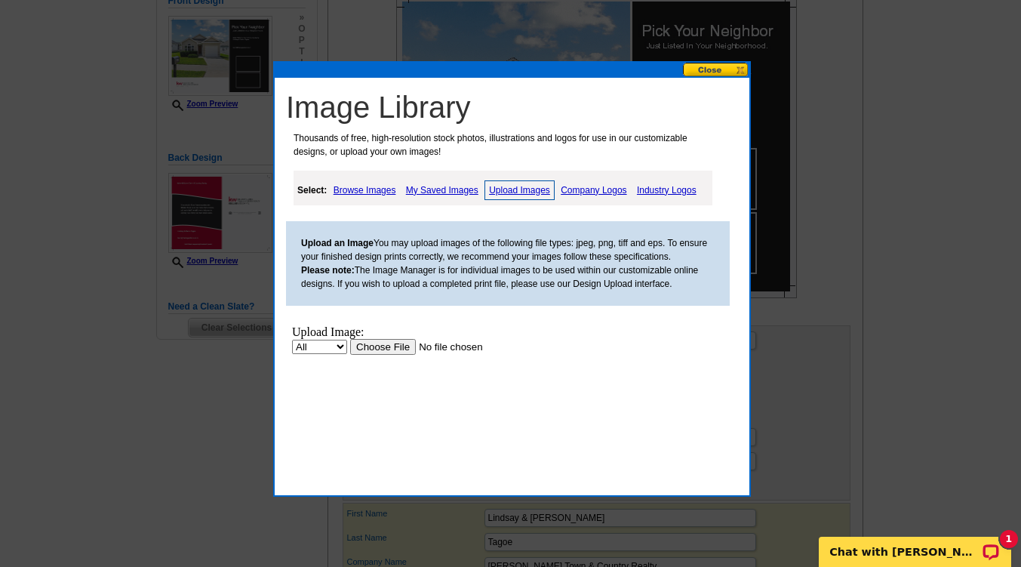
scroll to position [0, 0]
click at [394, 345] on input "file" at bounding box center [445, 346] width 191 height 16
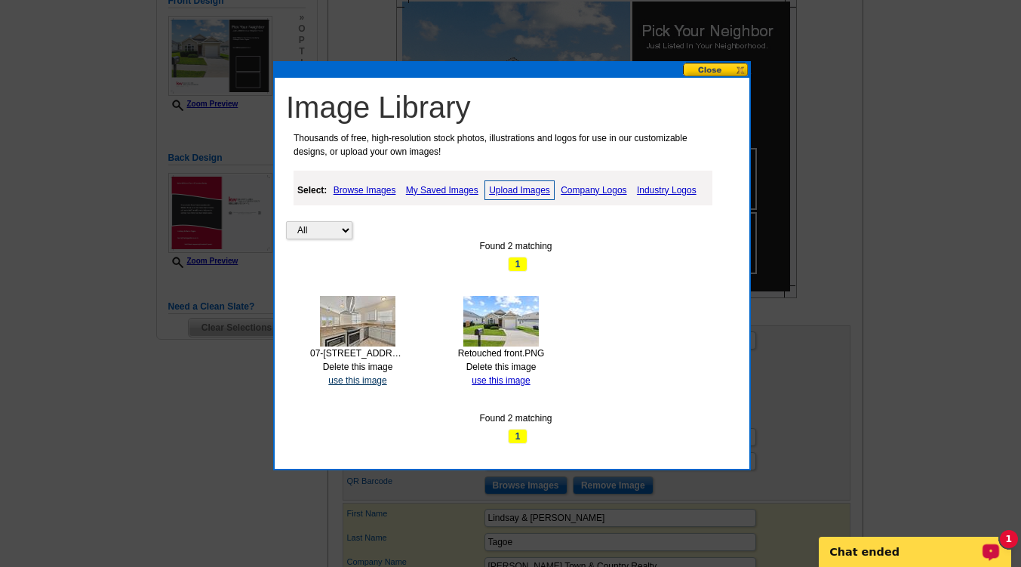
click at [338, 377] on link "use this image" at bounding box center [357, 380] width 58 height 11
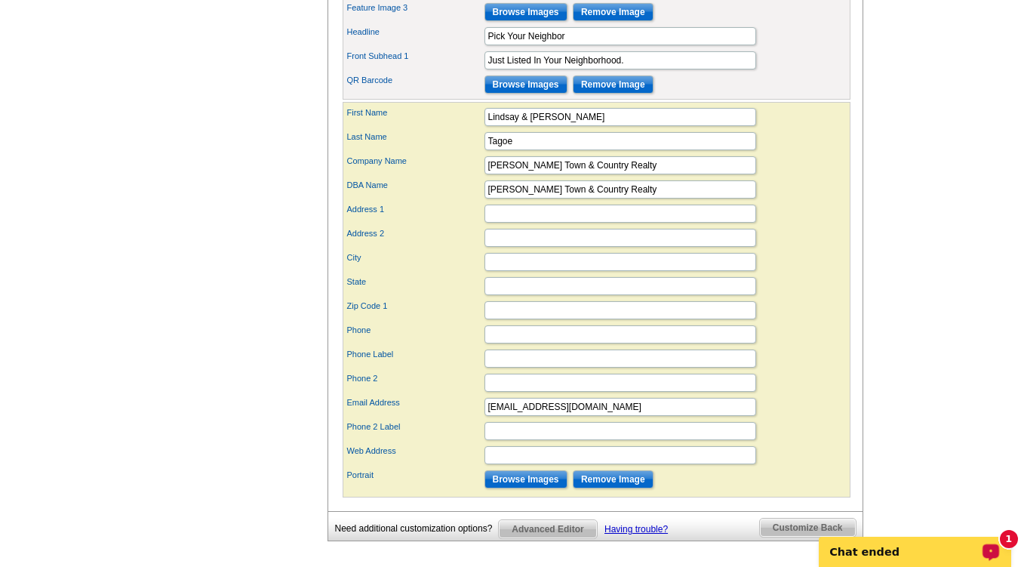
scroll to position [672, 0]
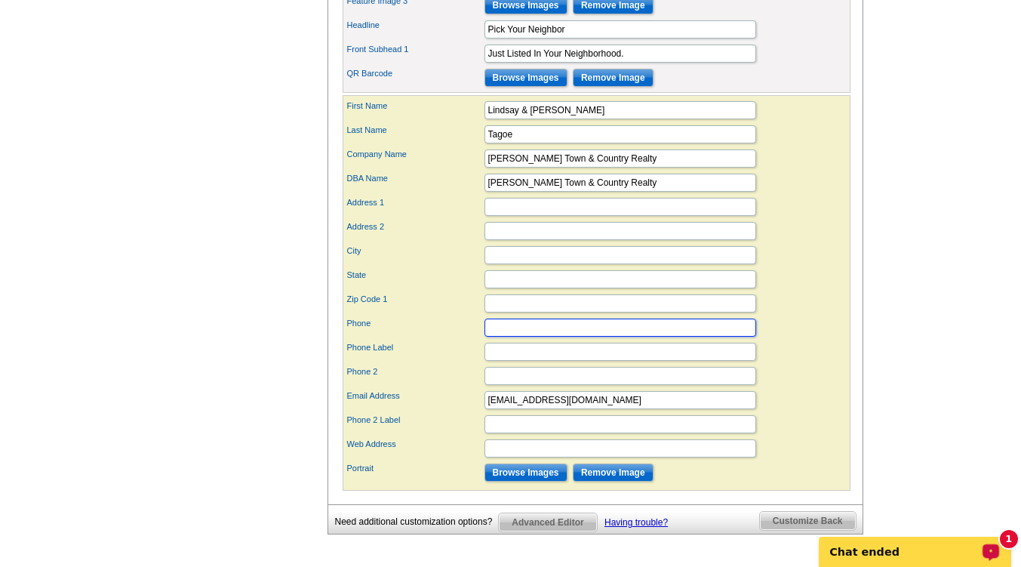
click at [503, 337] on input "Phone" at bounding box center [620, 327] width 272 height 18
type input "[PHONE_NUMBER]"
click at [662, 312] on input "Zip Code 1" at bounding box center [620, 303] width 272 height 18
click at [287, 433] on div "Need Help? call 800-260-5887, chat with support, or have our designers make som…" at bounding box center [511, 25] width 724 height 1148
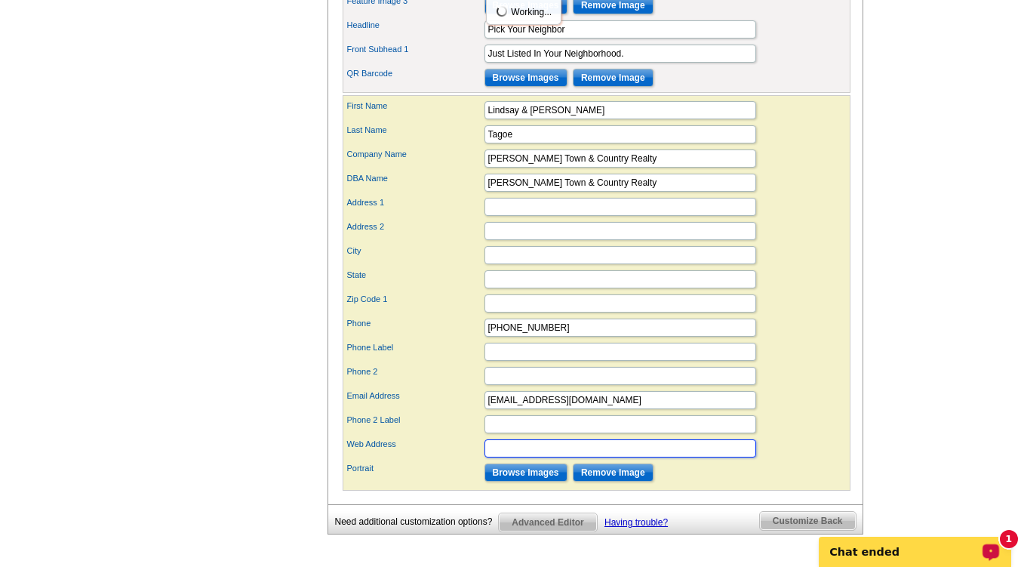
click at [524, 457] on input "Web Address" at bounding box center [620, 448] width 272 height 18
type input "www.thetagoeteam.com"
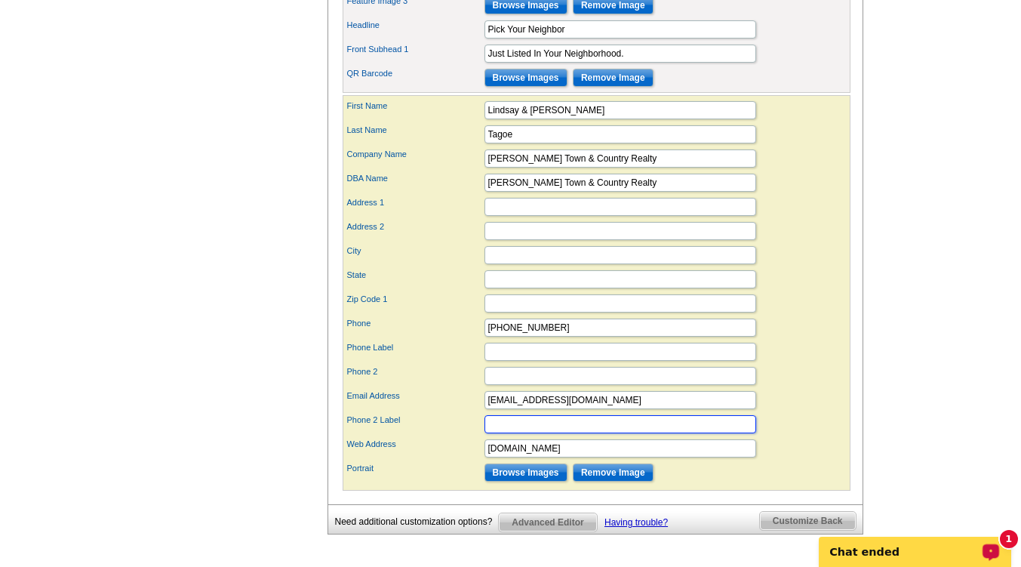
click at [577, 433] on input "Phone 2 Label" at bounding box center [620, 424] width 272 height 18
click at [797, 291] on div "State" at bounding box center [597, 279] width 502 height 24
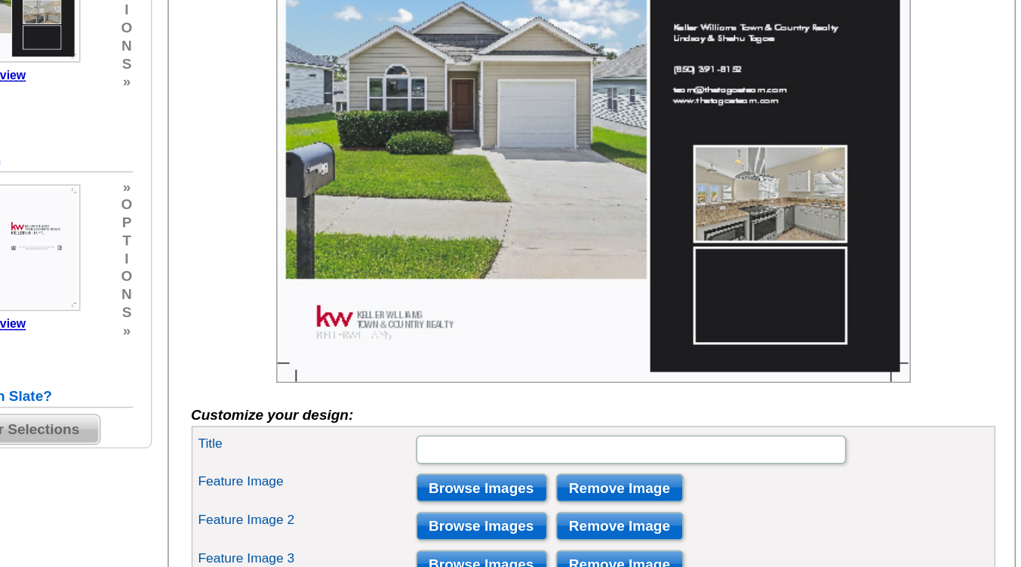
scroll to position [321, 0]
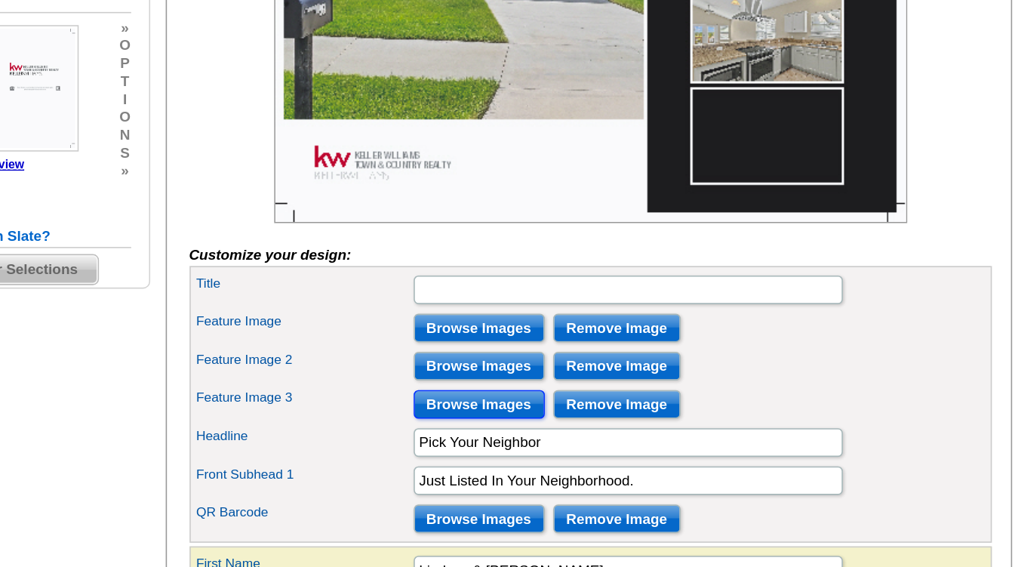
click at [495, 366] on input "Browse Images" at bounding box center [525, 357] width 83 height 18
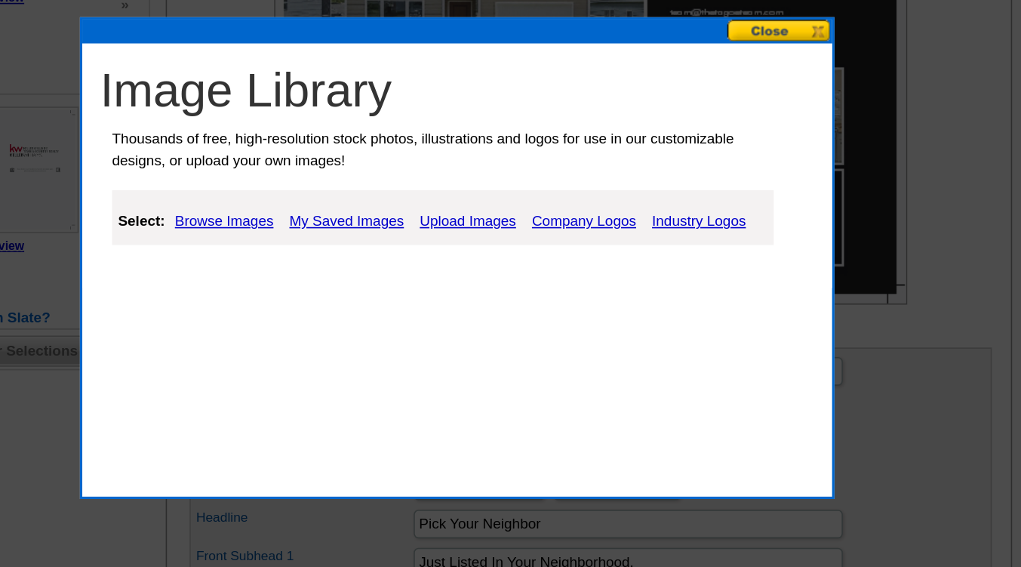
click at [502, 188] on link "Upload Images" at bounding box center [518, 189] width 69 height 18
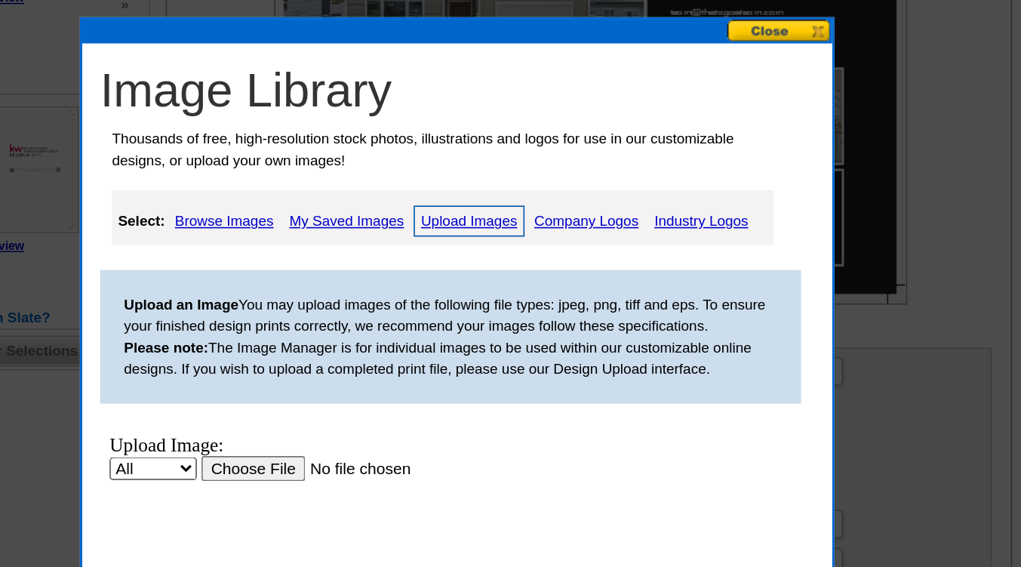
scroll to position [0, 0]
click at [207, 456] on input "file" at bounding box center [259, 452] width 191 height 16
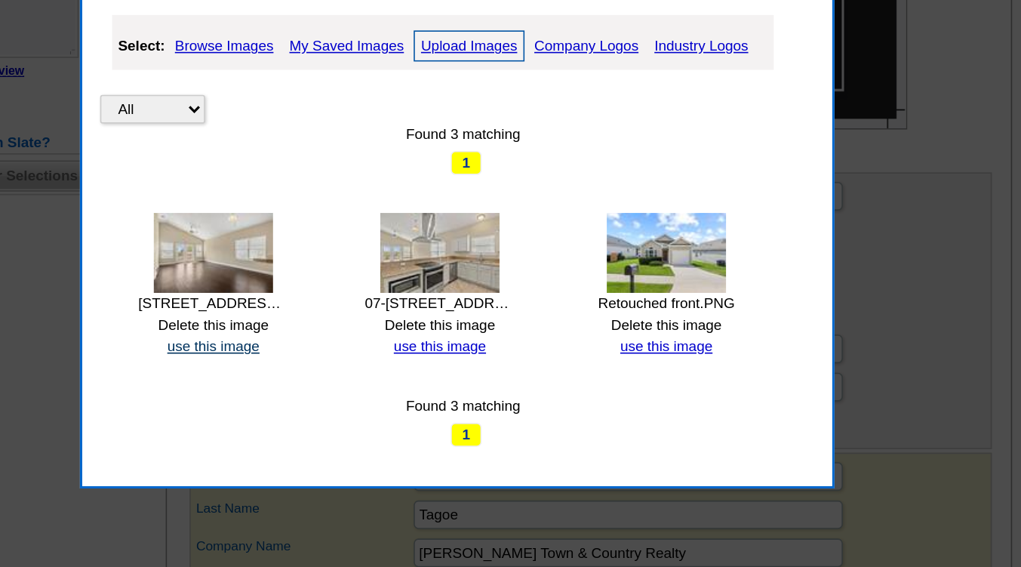
click at [351, 383] on link "use this image" at bounding box center [357, 379] width 58 height 11
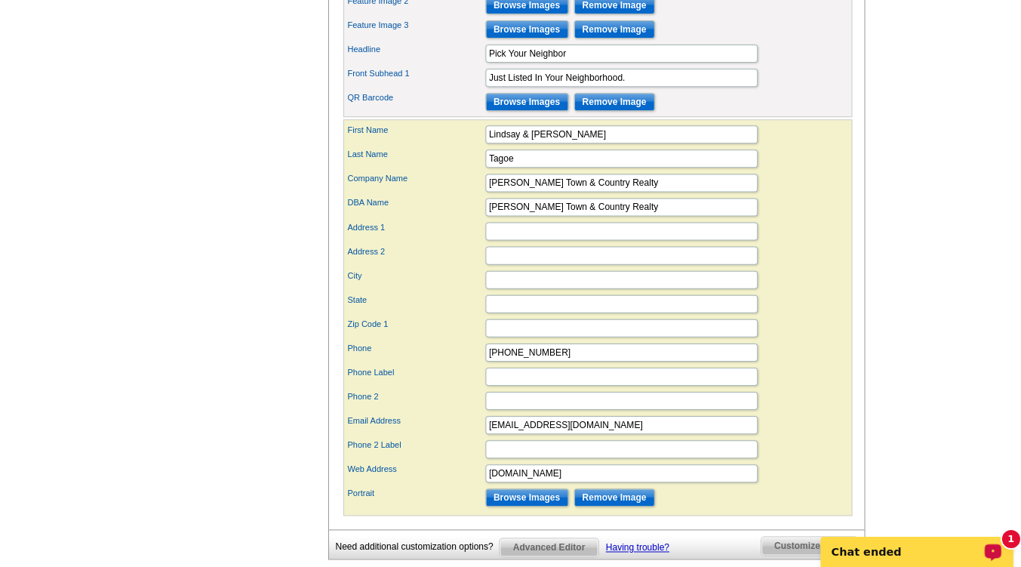
scroll to position [649, 0]
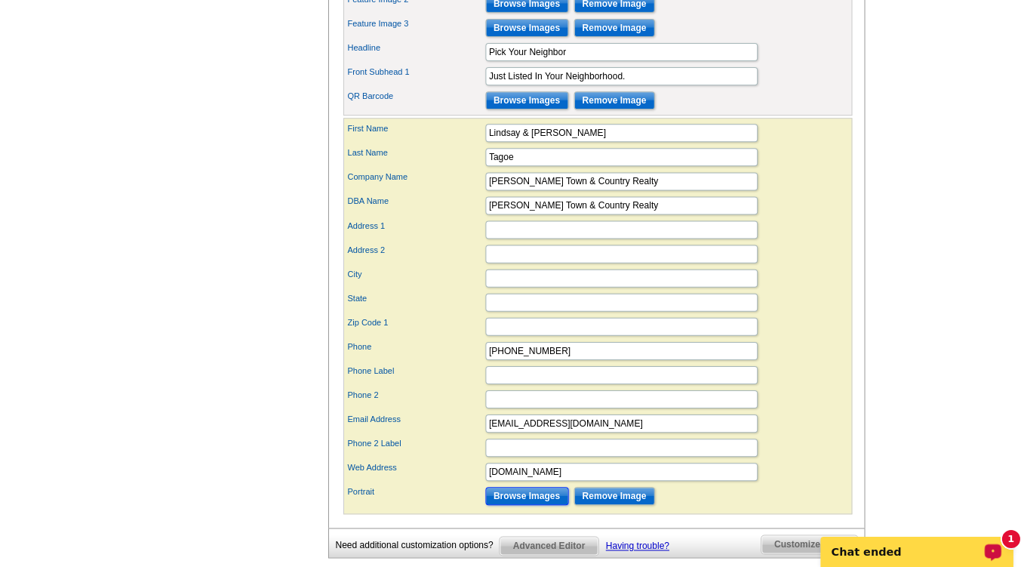
click at [515, 505] on input "Browse Images" at bounding box center [525, 496] width 83 height 18
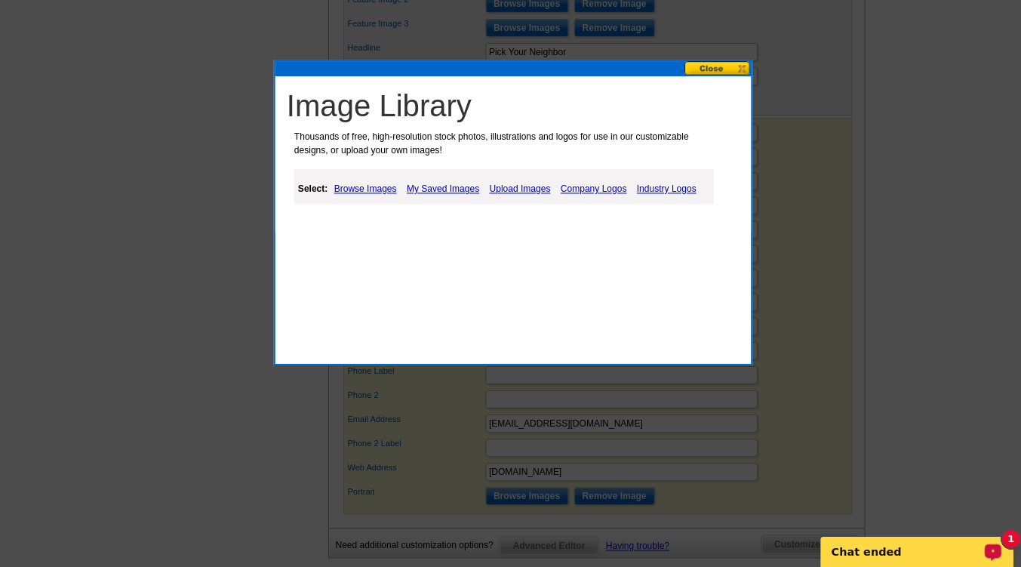
click at [507, 192] on link "Upload Images" at bounding box center [518, 189] width 69 height 18
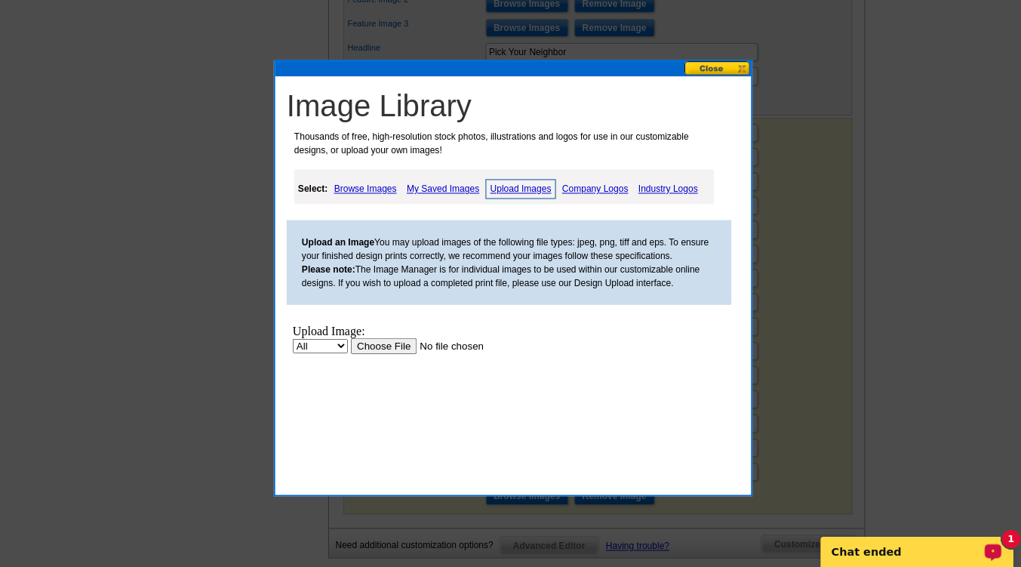
scroll to position [0, 0]
click at [374, 346] on input "file" at bounding box center [445, 345] width 191 height 16
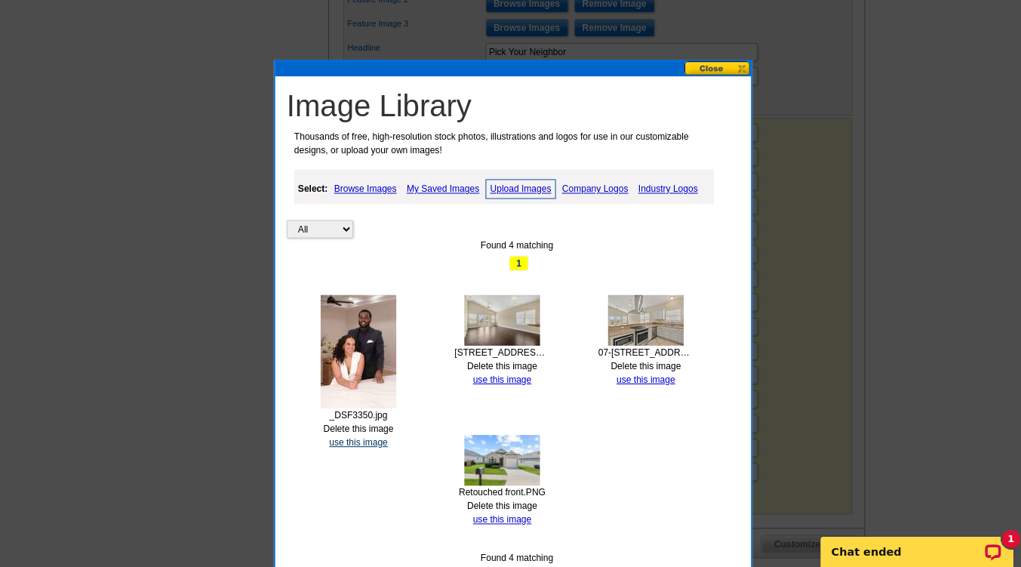
click at [344, 445] on link "use this image" at bounding box center [357, 442] width 58 height 11
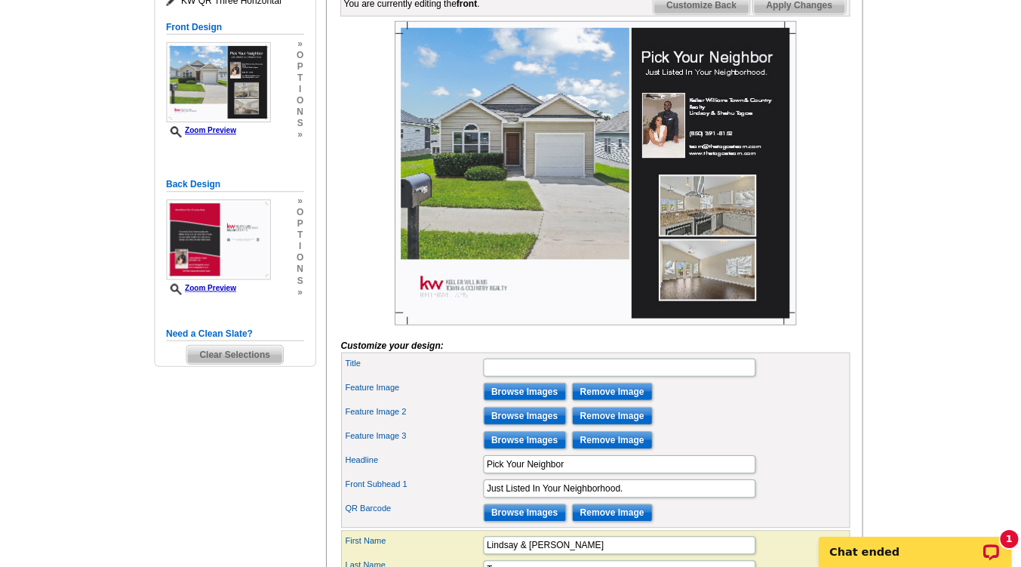
scroll to position [234, 0]
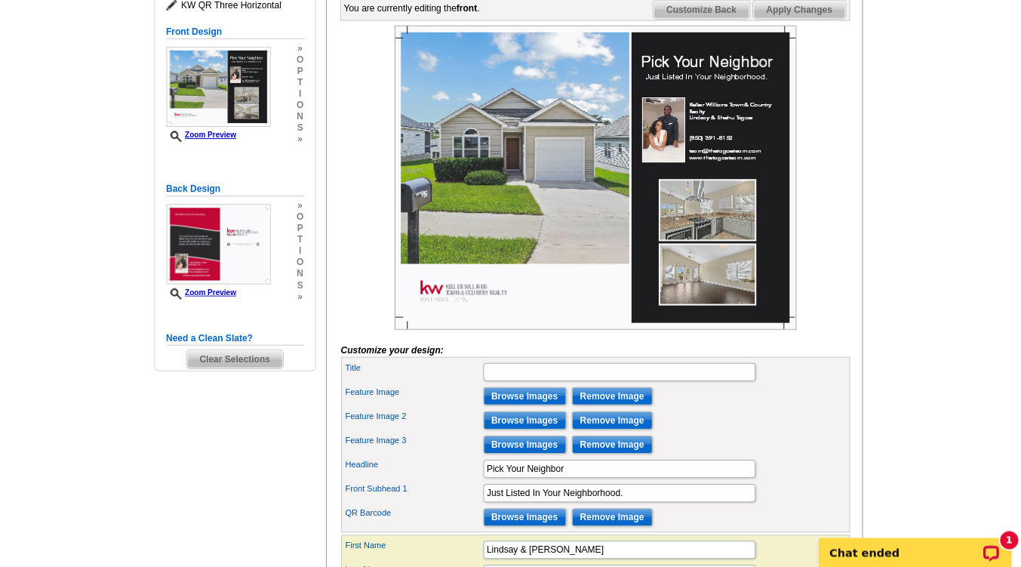
click at [824, 19] on span "Apply Changes" at bounding box center [799, 10] width 91 height 18
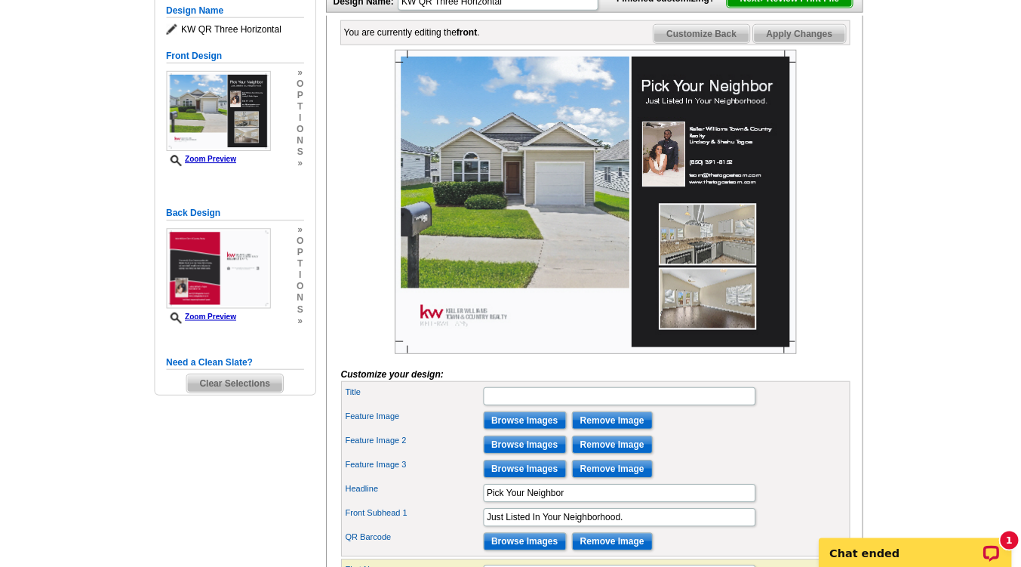
scroll to position [163, 0]
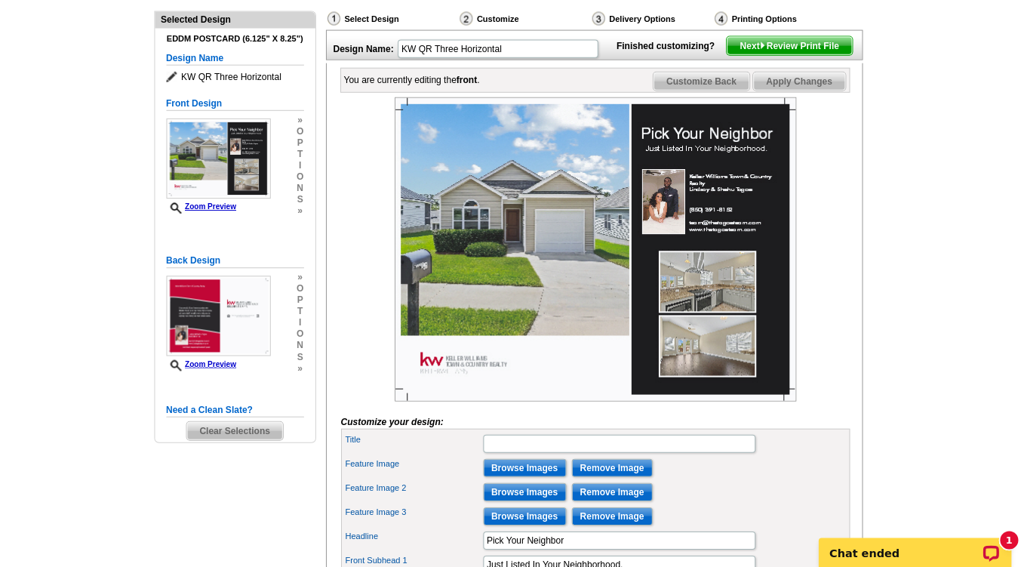
click at [705, 90] on span "Customize Back" at bounding box center [702, 81] width 96 height 18
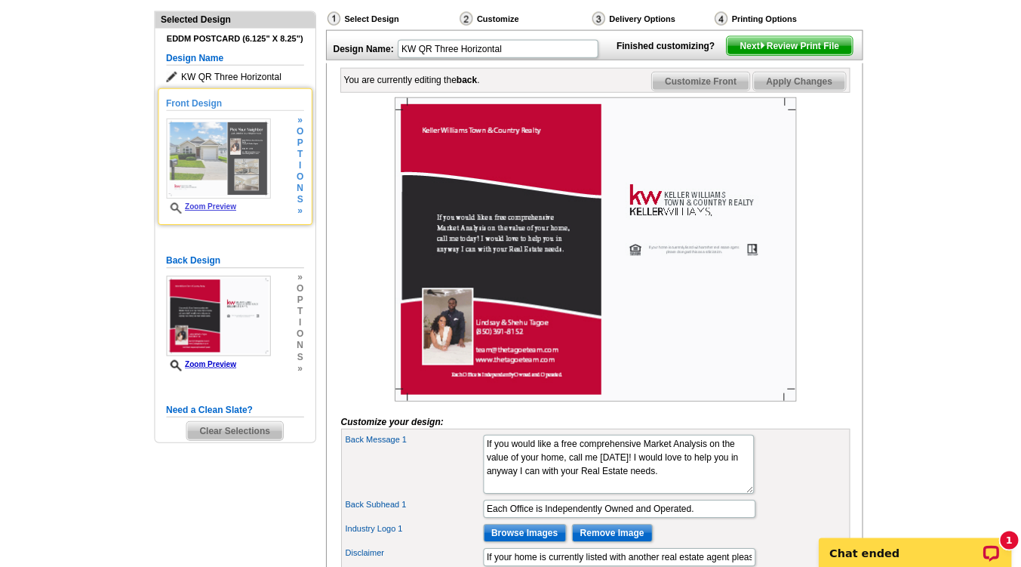
drag, startPoint x: 207, startPoint y: 139, endPoint x: 199, endPoint y: 142, distance: 8.1
click at [199, 142] on img at bounding box center [220, 158] width 104 height 80
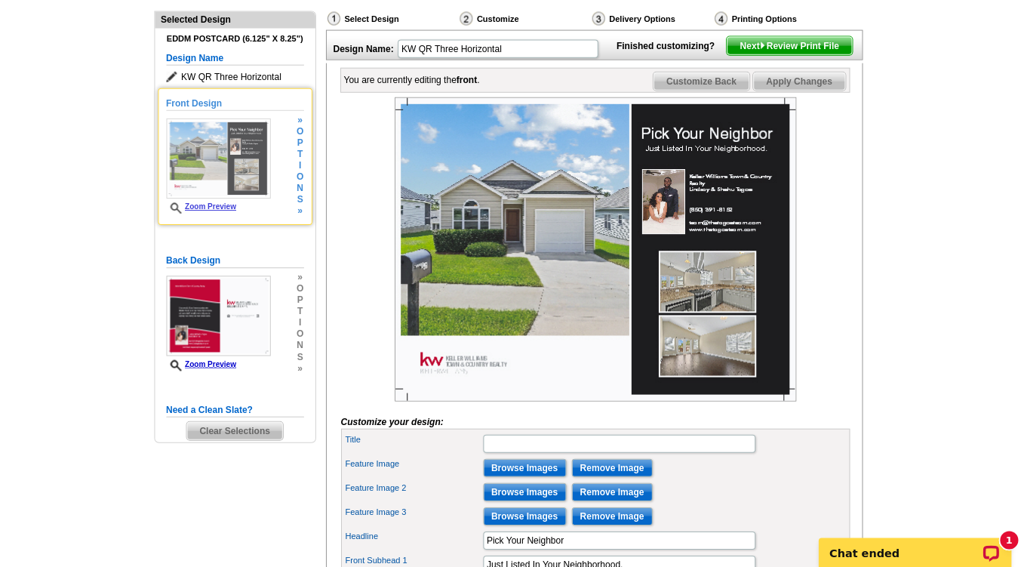
click at [207, 204] on link "Zoom Preview" at bounding box center [203, 205] width 70 height 8
click at [207, 207] on link "Zoom Preview" at bounding box center [203, 205] width 70 height 8
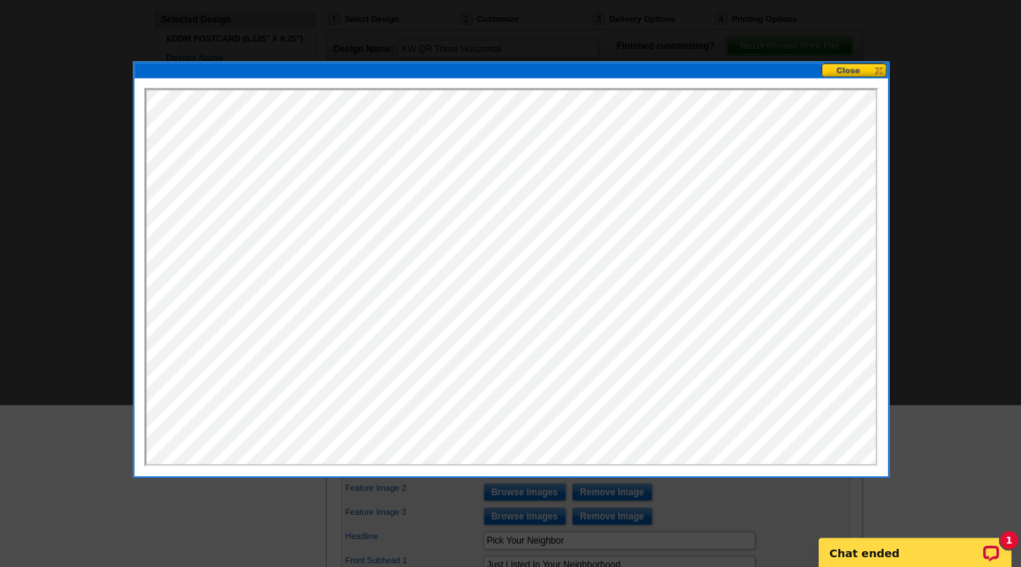
scroll to position [0, 0]
click at [871, 64] on button at bounding box center [855, 70] width 66 height 14
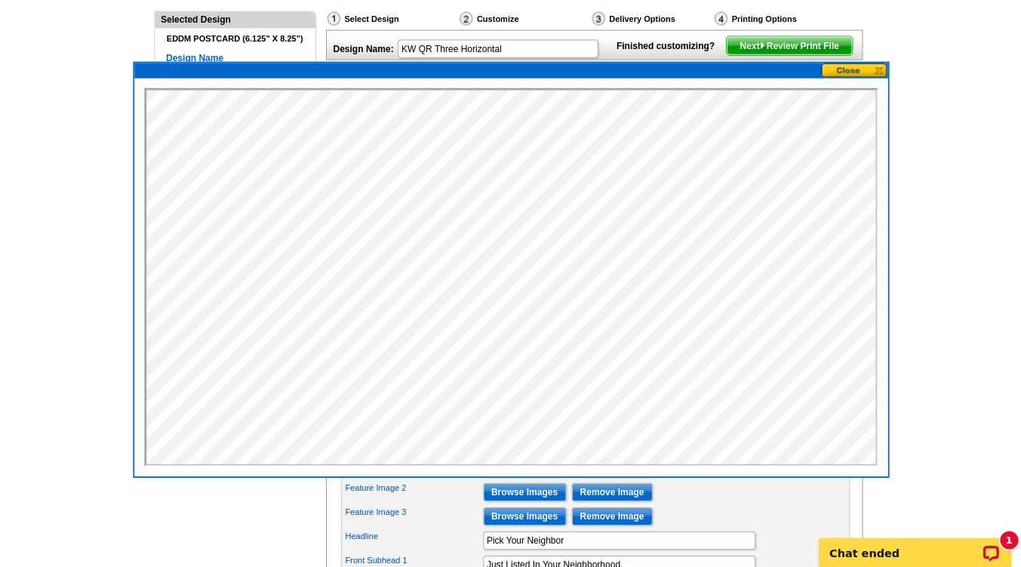
click at [850, 69] on button at bounding box center [855, 70] width 66 height 14
click at [809, 78] on div at bounding box center [512, 276] width 751 height 397
click at [877, 67] on button at bounding box center [855, 70] width 66 height 14
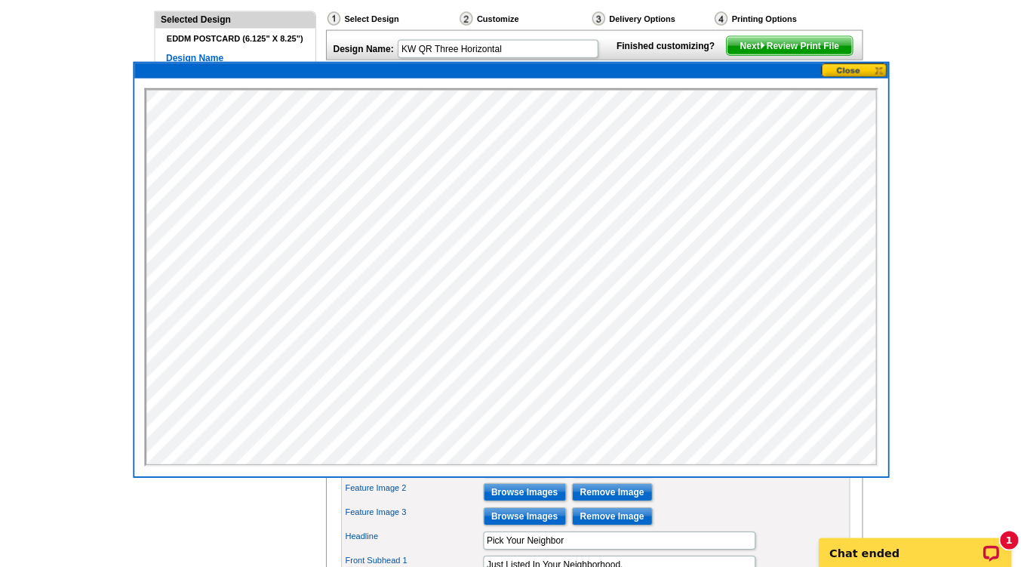
click at [974, 124] on main "Need Help? call 800-260-5887, chat with support, or have our designers make som…" at bounding box center [510, 529] width 1021 height 1185
click at [843, 65] on button at bounding box center [855, 70] width 66 height 14
click at [875, 64] on button at bounding box center [855, 70] width 66 height 14
click at [853, 74] on button at bounding box center [855, 70] width 66 height 14
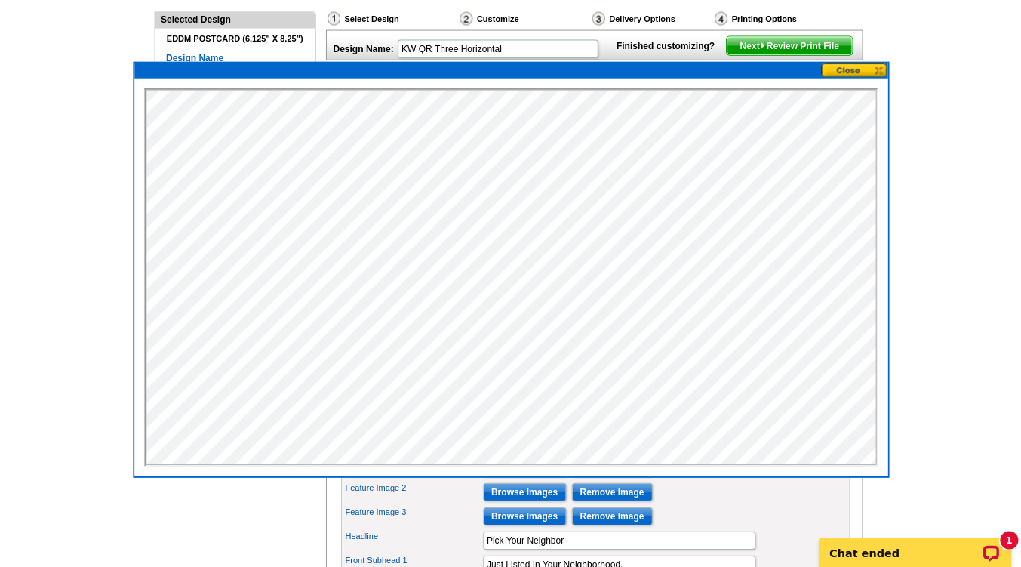
click at [908, 133] on main "Need Help? call 800-260-5887, chat with support, or have our designers make som…" at bounding box center [510, 529] width 1021 height 1185
click at [141, 32] on main "Need Help? call 800-260-5887, chat with support, or have our designers make som…" at bounding box center [510, 529] width 1021 height 1185
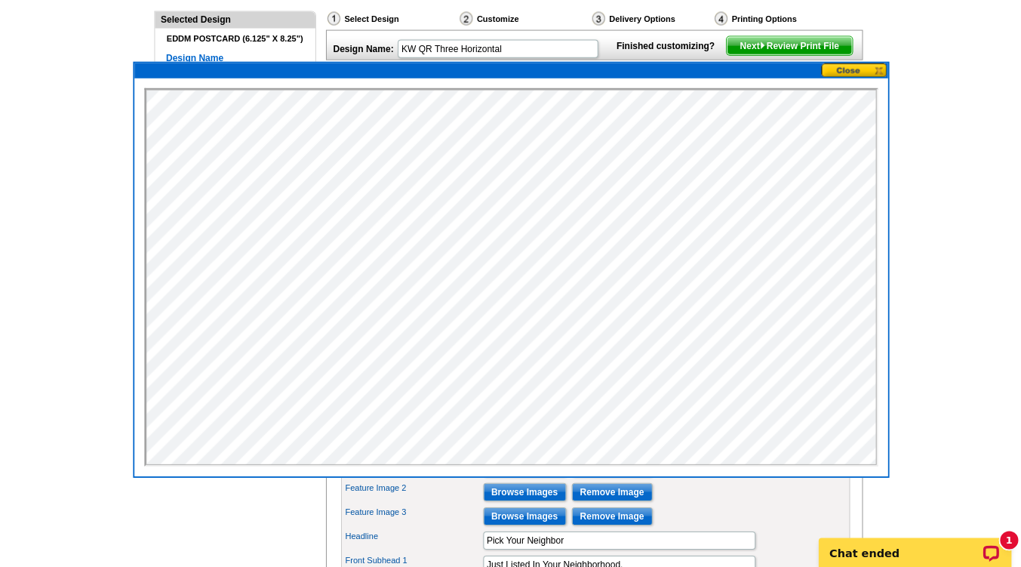
click at [855, 66] on button at bounding box center [855, 70] width 66 height 14
click at [874, 73] on button at bounding box center [855, 70] width 66 height 14
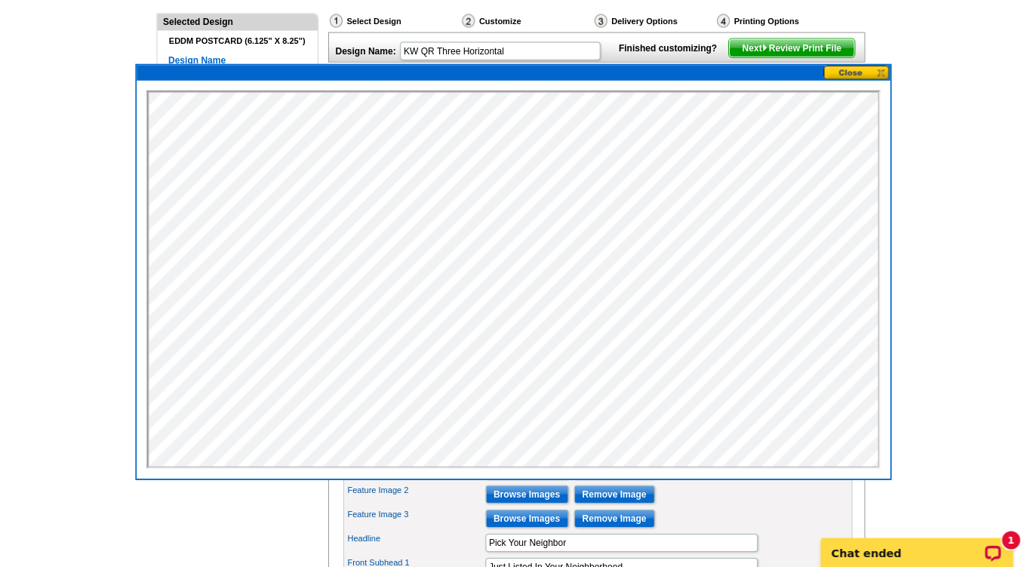
scroll to position [161, 0]
click at [846, 69] on button at bounding box center [855, 72] width 66 height 14
click at [856, 66] on button at bounding box center [855, 72] width 66 height 14
click at [876, 68] on button at bounding box center [855, 72] width 66 height 14
click at [870, 70] on button at bounding box center [855, 72] width 66 height 14
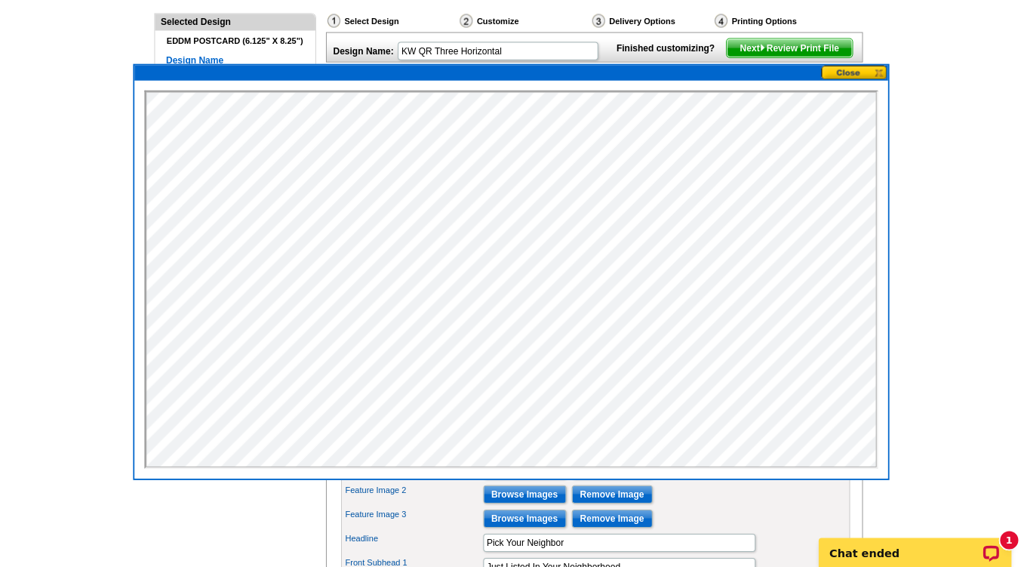
click at [879, 66] on button at bounding box center [855, 72] width 66 height 14
click at [865, 69] on button at bounding box center [855, 72] width 66 height 14
click at [862, 65] on button at bounding box center [855, 72] width 66 height 14
click at [979, 109] on main "Need Help? call 800-260-5887, chat with support, or have our designers make som…" at bounding box center [510, 532] width 1021 height 1185
click at [54, 117] on main "Need Help? call 800-260-5887, chat with support, or have our designers make som…" at bounding box center [510, 532] width 1021 height 1185
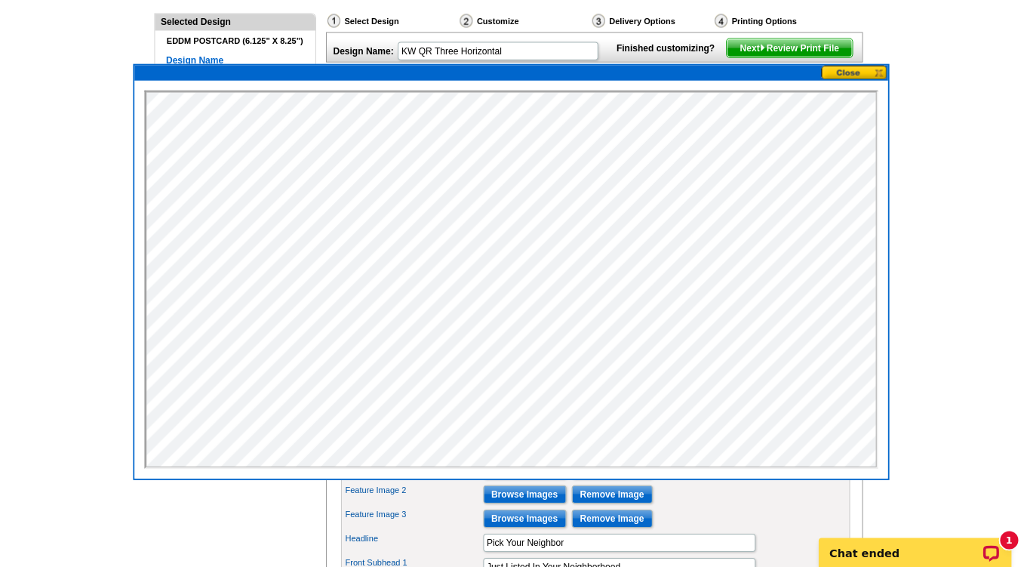
click at [72, 124] on main "Need Help? call 800-260-5887, chat with support, or have our designers make som…" at bounding box center [510, 532] width 1021 height 1185
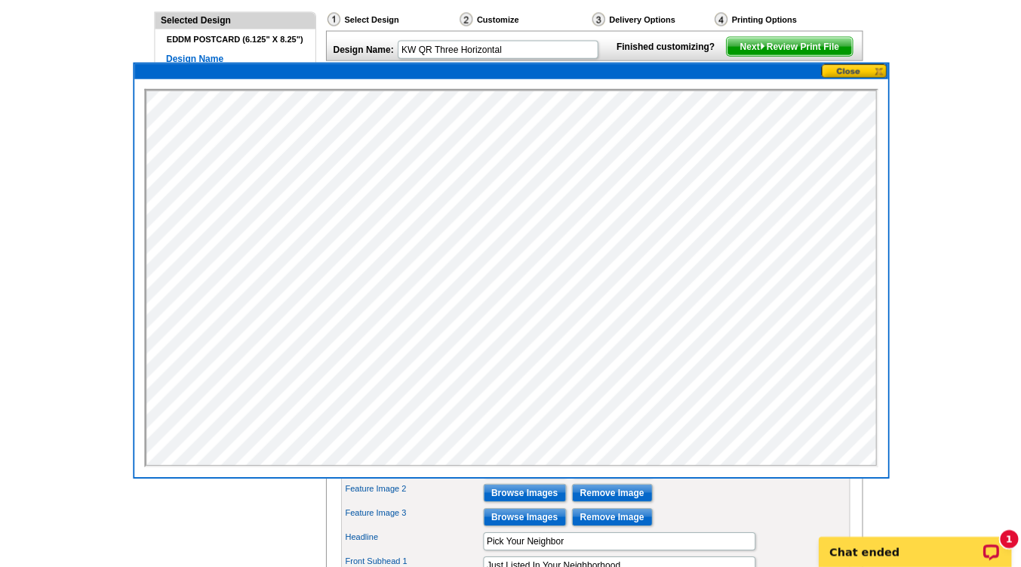
scroll to position [161, 0]
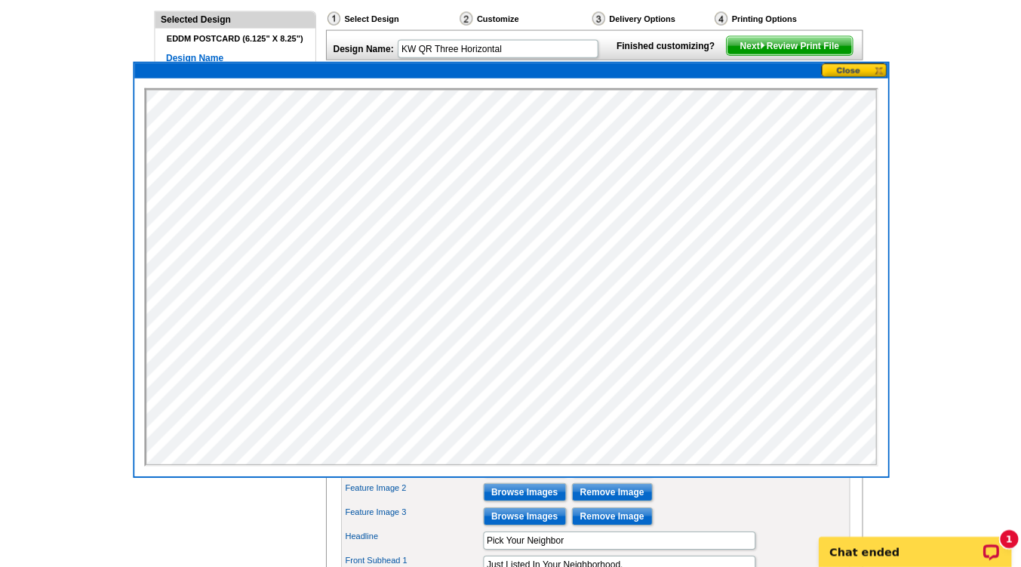
click at [872, 71] on button at bounding box center [855, 71] width 66 height 14
click at [878, 69] on button at bounding box center [855, 71] width 66 height 14
click at [853, 69] on button at bounding box center [855, 71] width 66 height 14
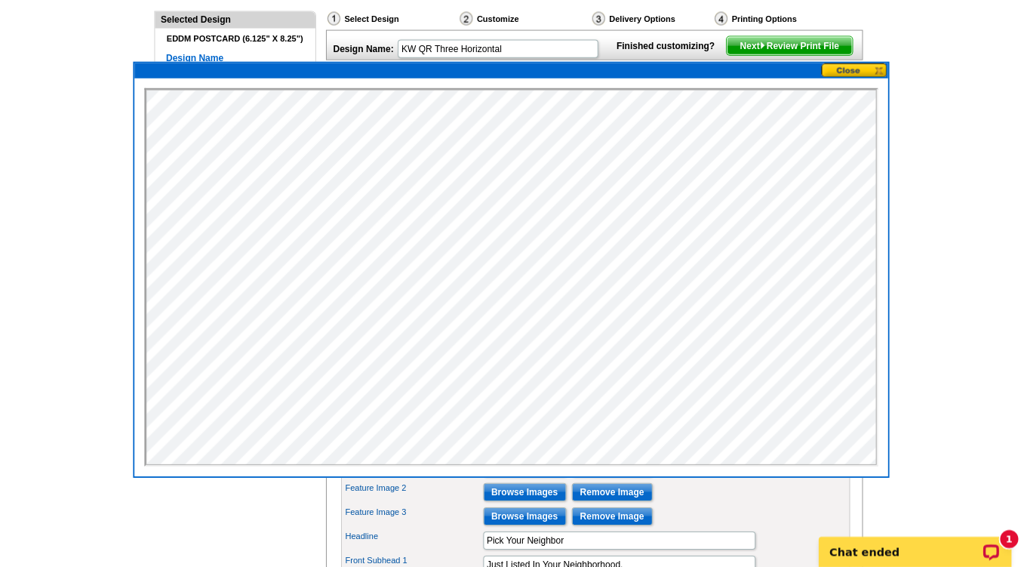
click at [853, 69] on button at bounding box center [855, 71] width 66 height 14
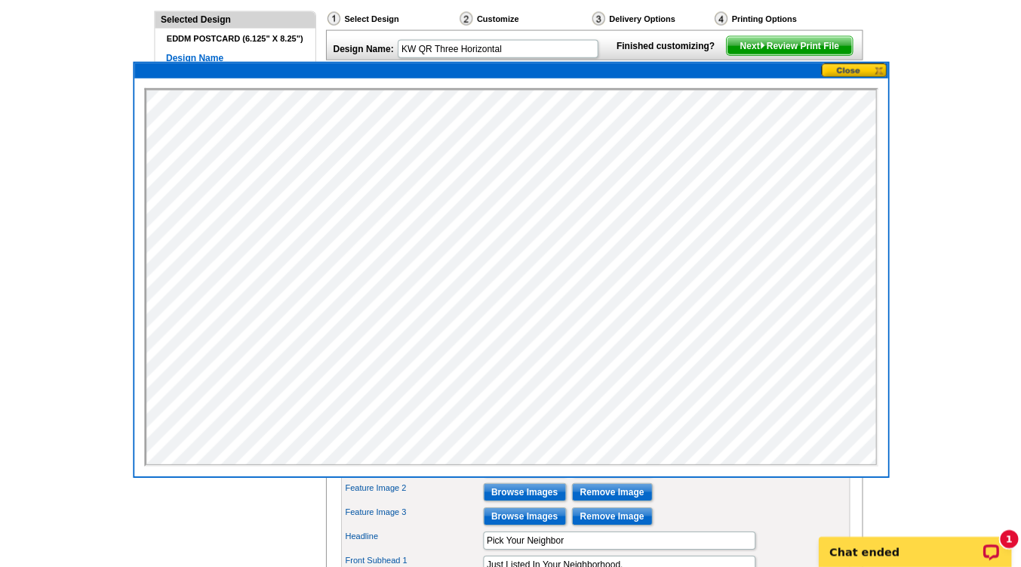
click at [853, 69] on button at bounding box center [855, 71] width 66 height 14
click at [857, 71] on button at bounding box center [855, 71] width 66 height 14
click at [872, 15] on main "Need Help? call 800-260-5887, chat with support, or have our designers make som…" at bounding box center [510, 531] width 1021 height 1185
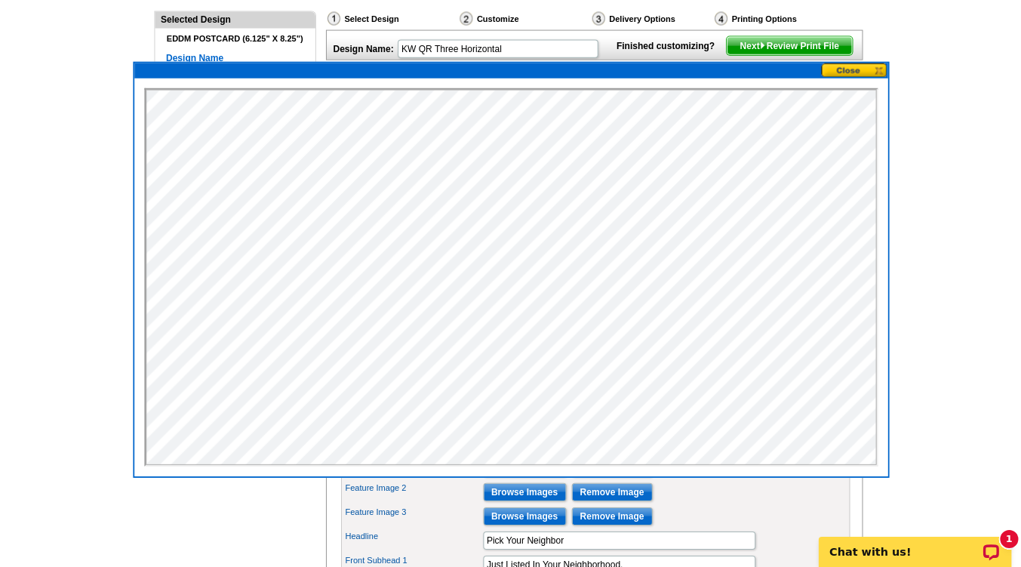
click at [872, 15] on main "Need Help? call 800-260-5887, chat with support, or have our designers make som…" at bounding box center [510, 531] width 1021 height 1185
click at [863, 555] on p "Chat with us!" at bounding box center [903, 551] width 149 height 12
